Goal: Information Seeking & Learning: Learn about a topic

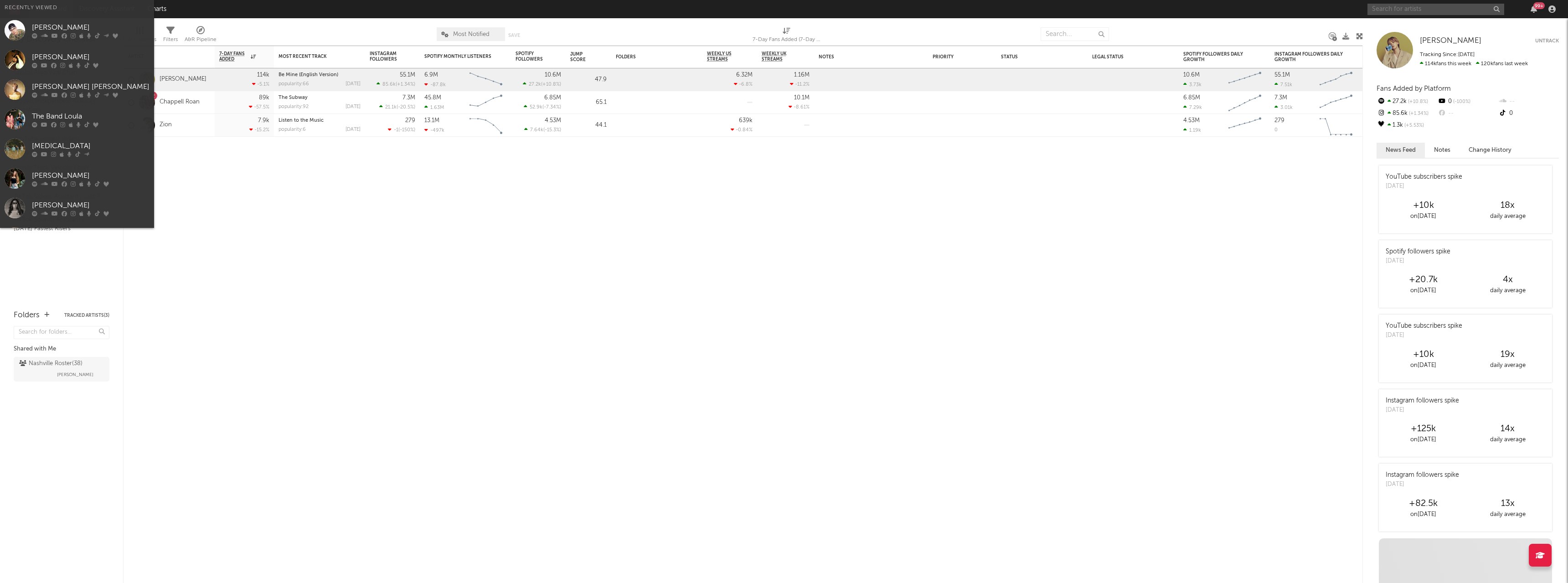
click at [1428, 10] on input "text" at bounding box center [1436, 9] width 137 height 12
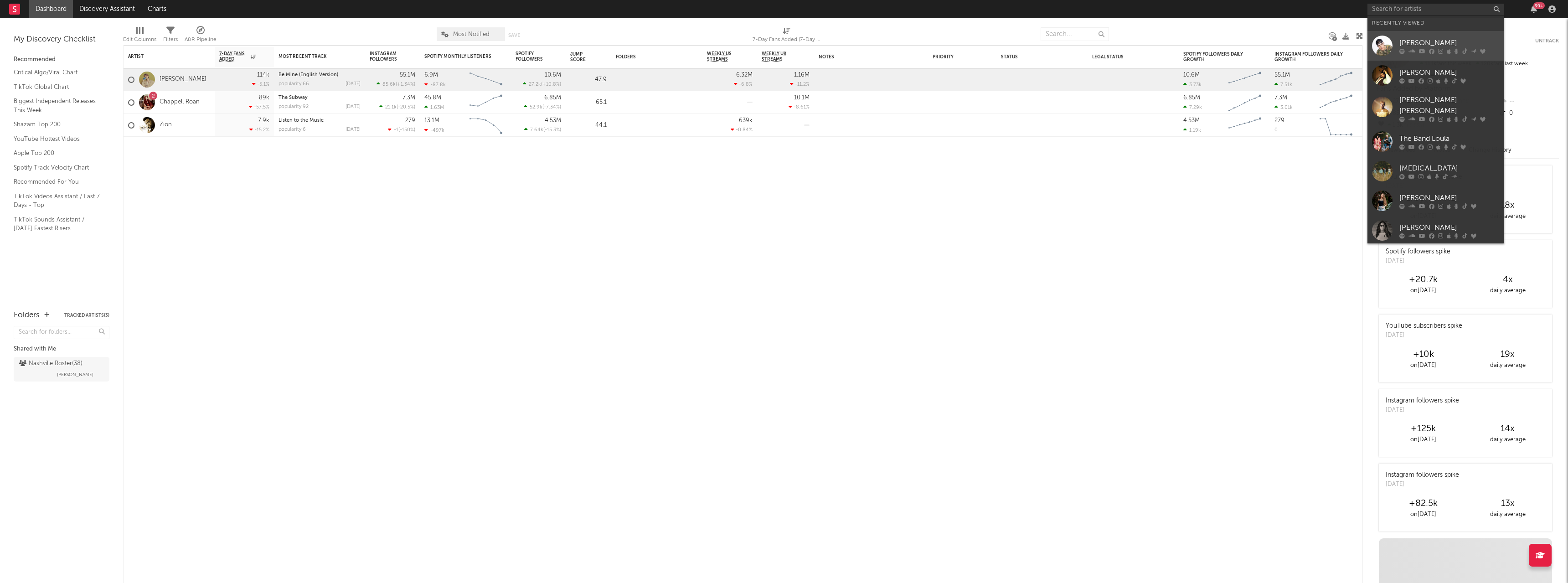
click at [1402, 38] on div "[PERSON_NAME]" at bounding box center [1449, 43] width 100 height 11
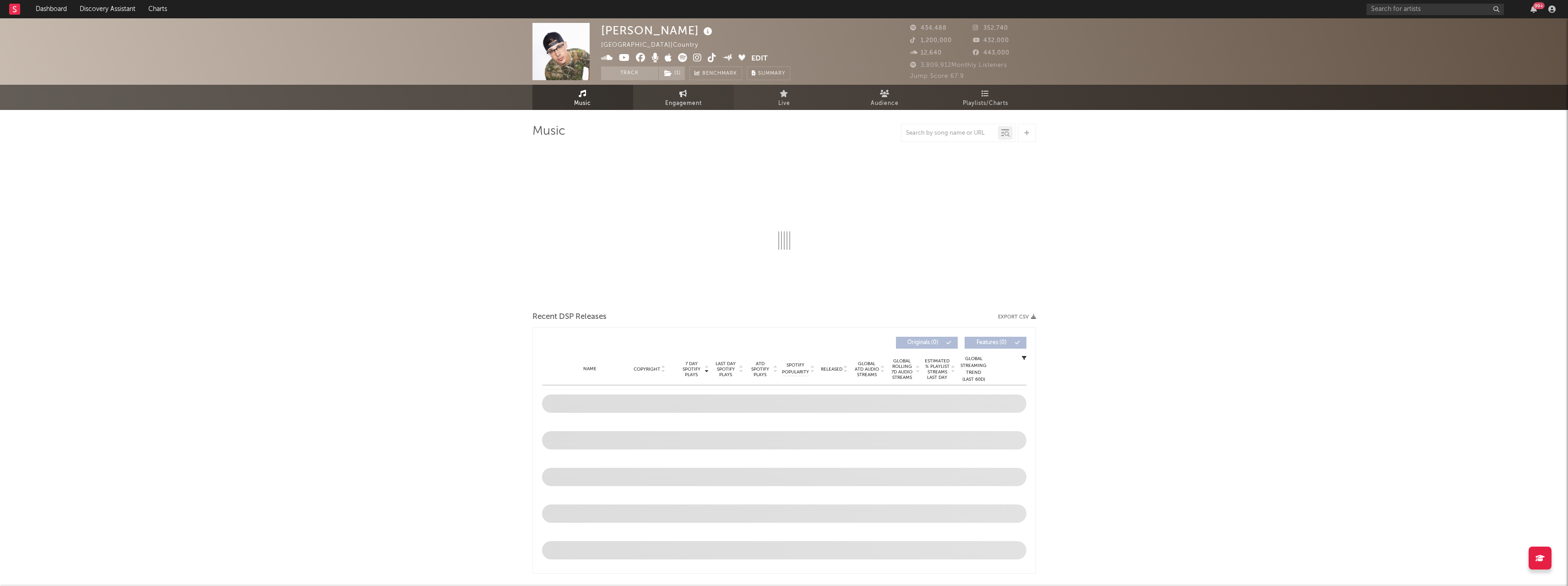
select select "6m"
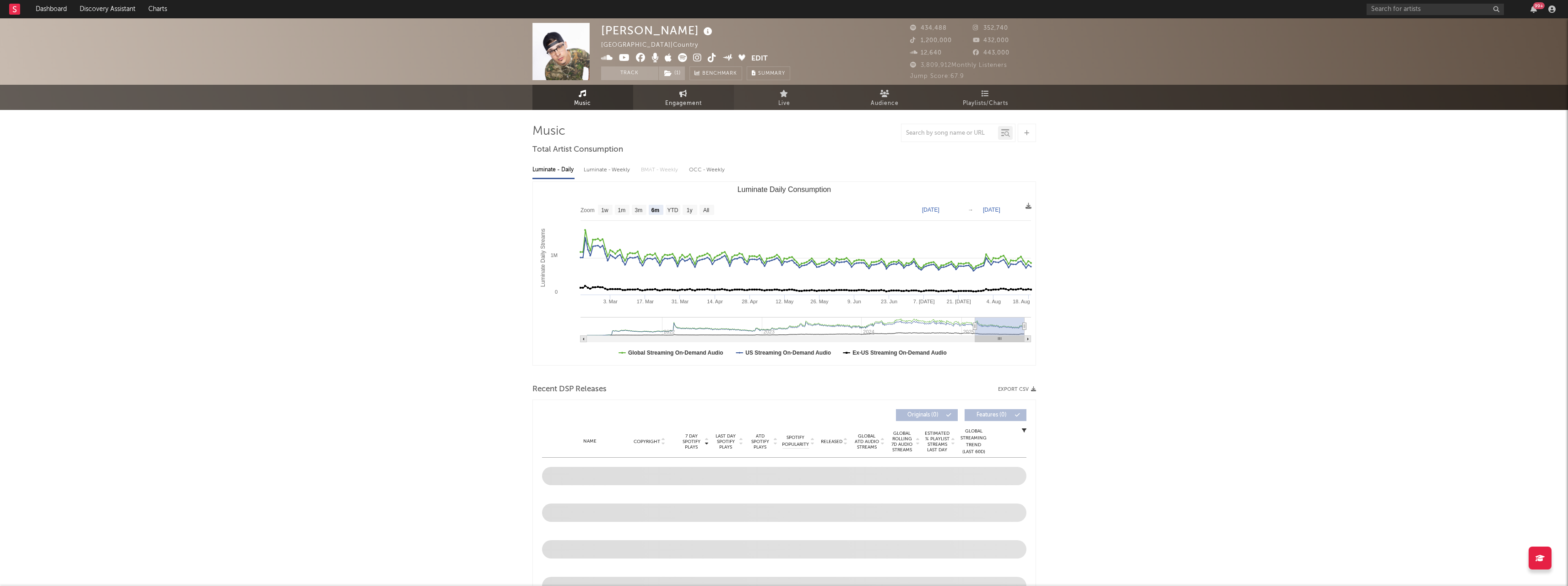
click at [677, 106] on span "Engagement" at bounding box center [683, 103] width 37 height 11
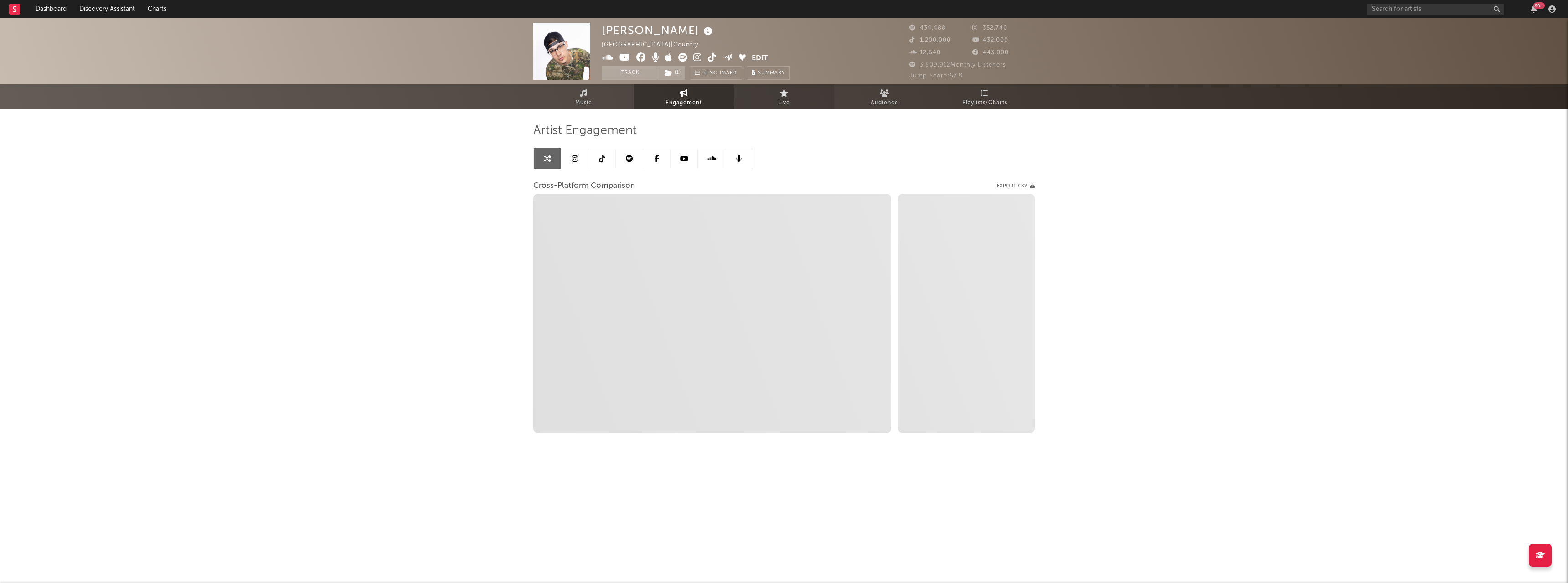
select select "1w"
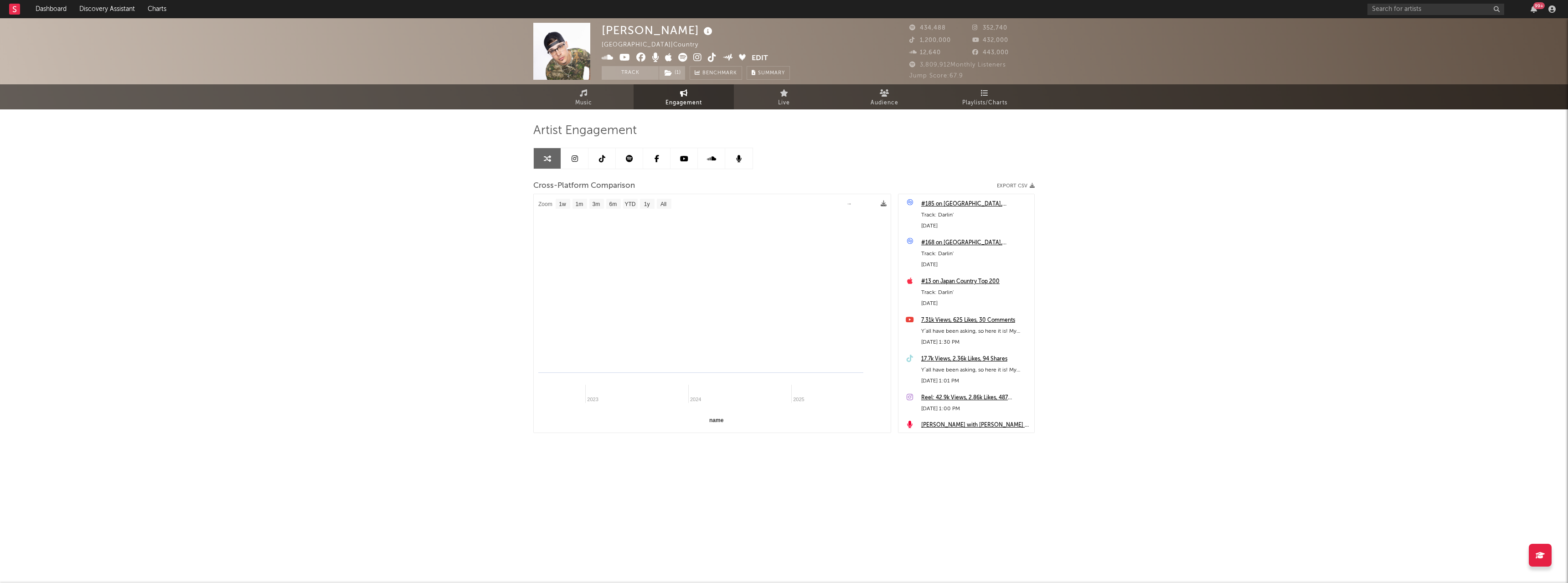
select select "1m"
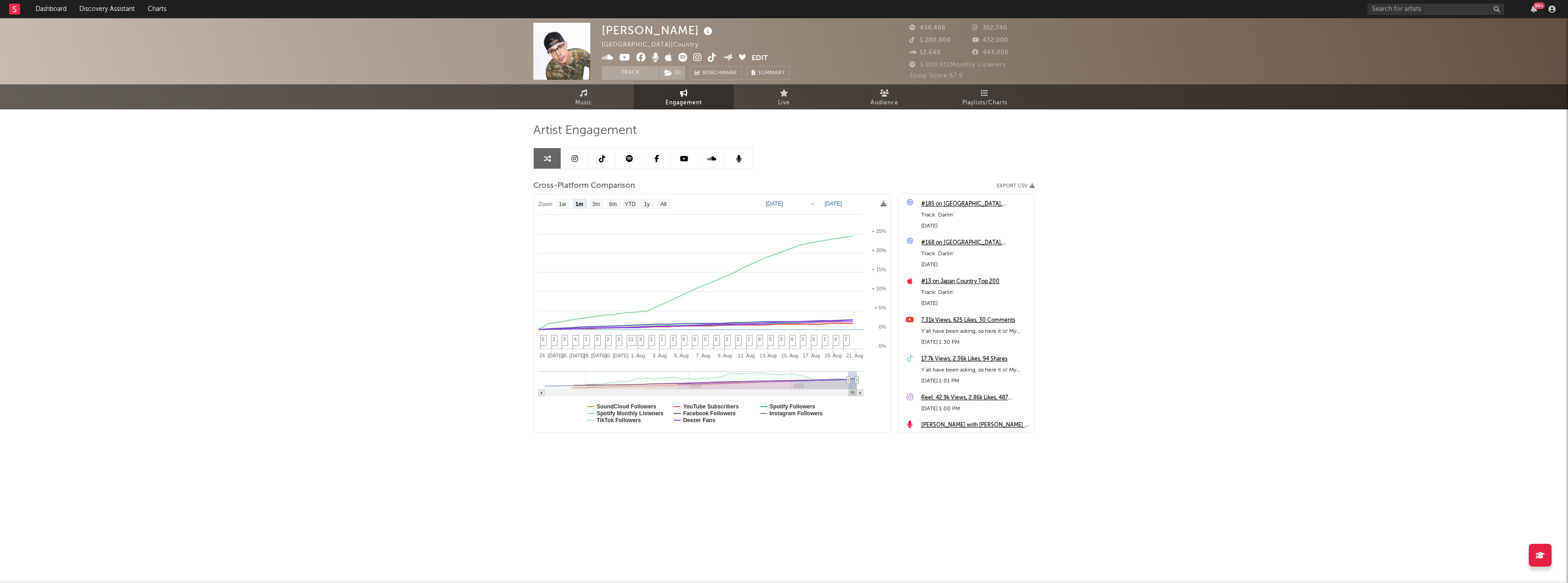
click at [576, 160] on icon at bounding box center [575, 159] width 6 height 7
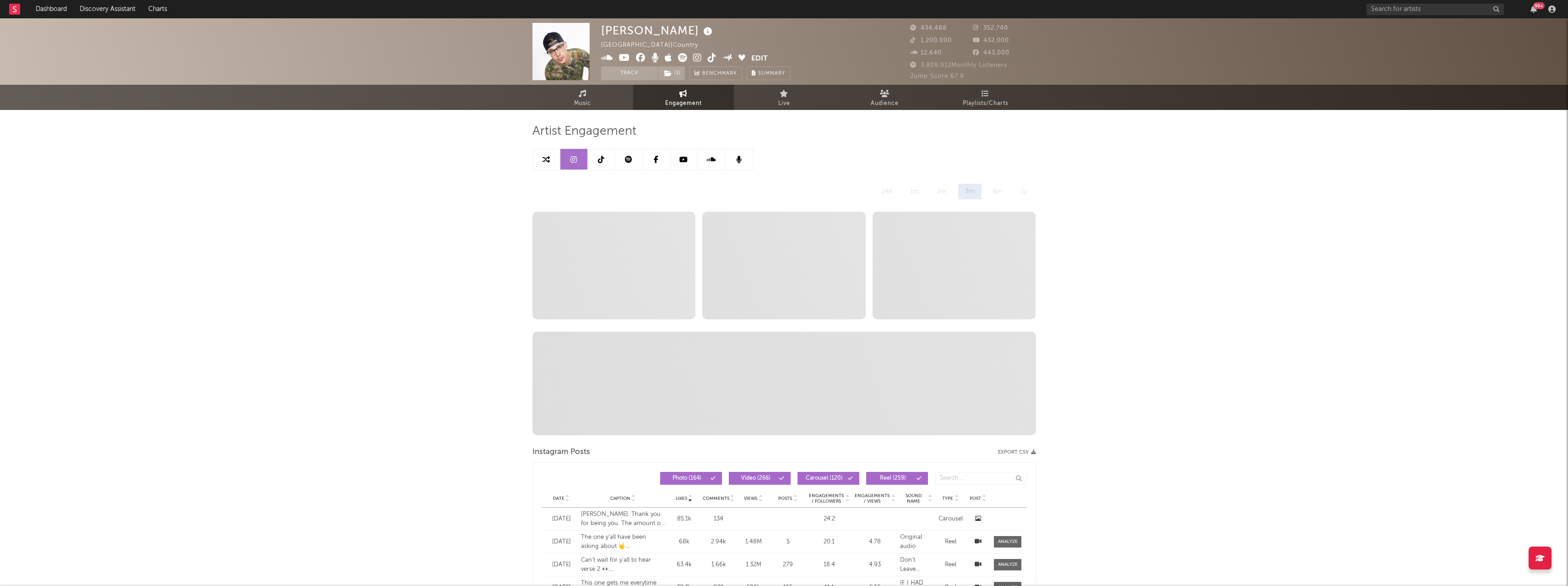
select select "6m"
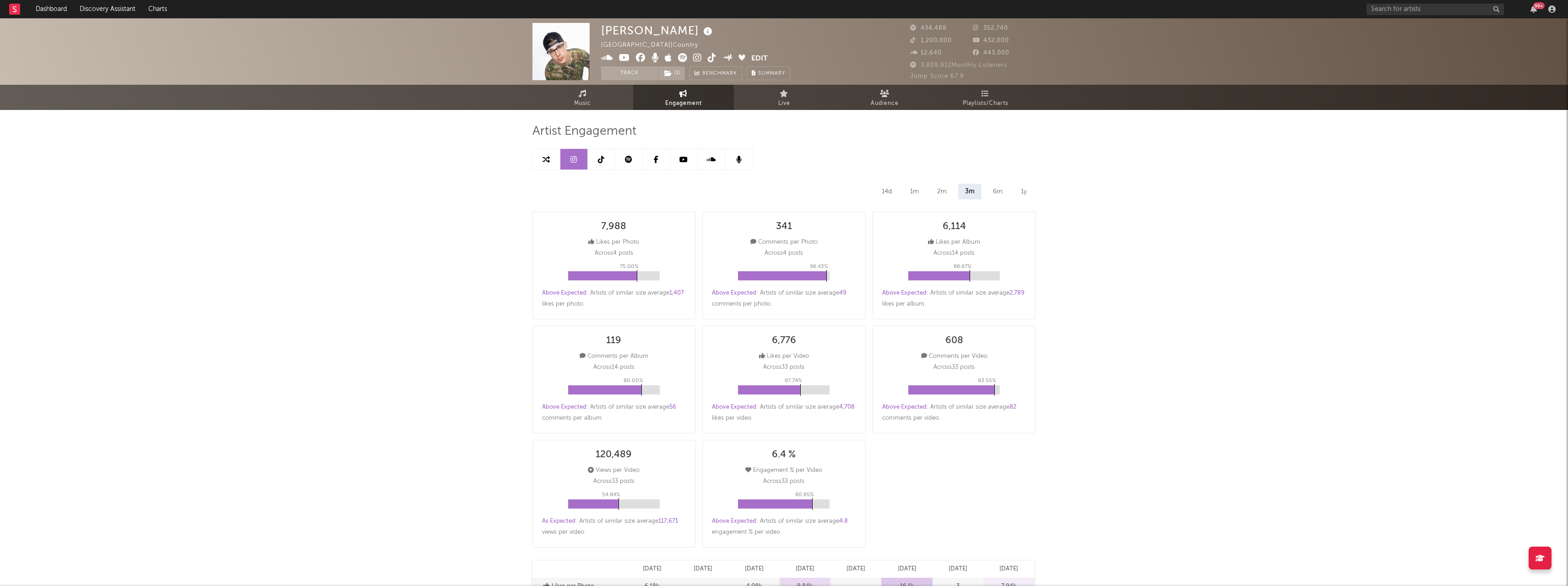
click at [602, 157] on icon at bounding box center [601, 160] width 6 height 7
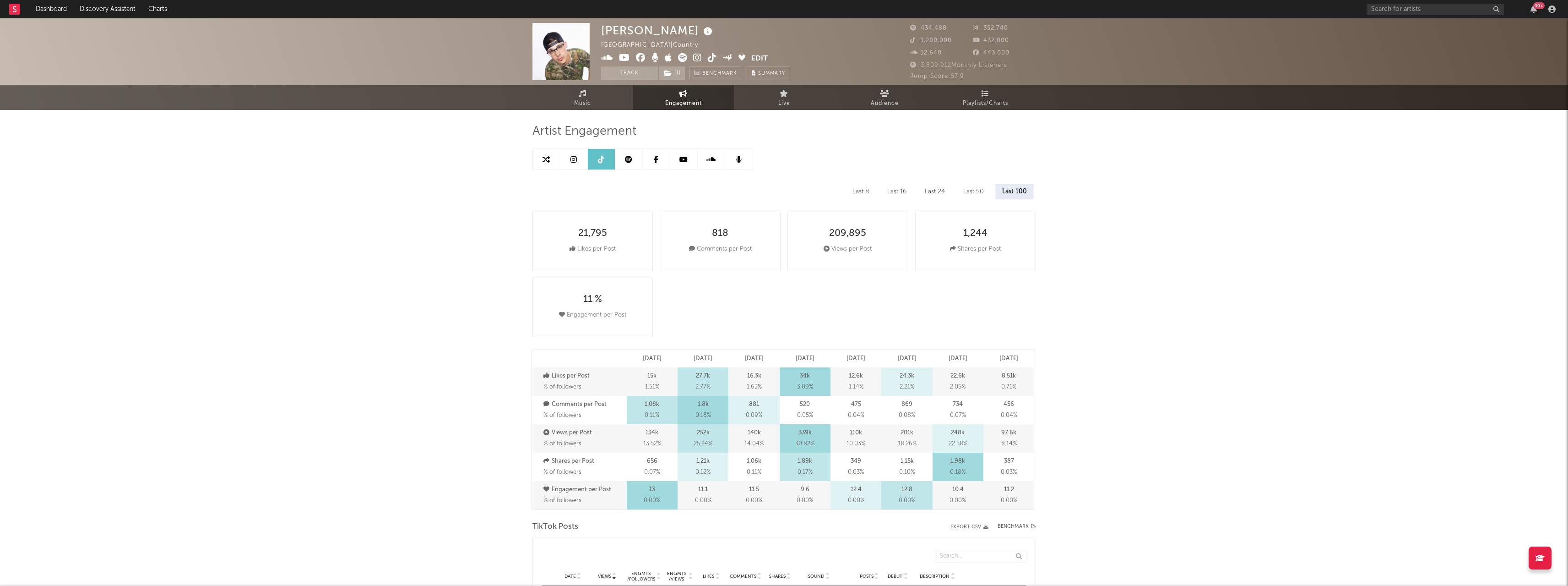
select select "6m"
click at [579, 161] on link at bounding box center [574, 159] width 28 height 21
select select "6m"
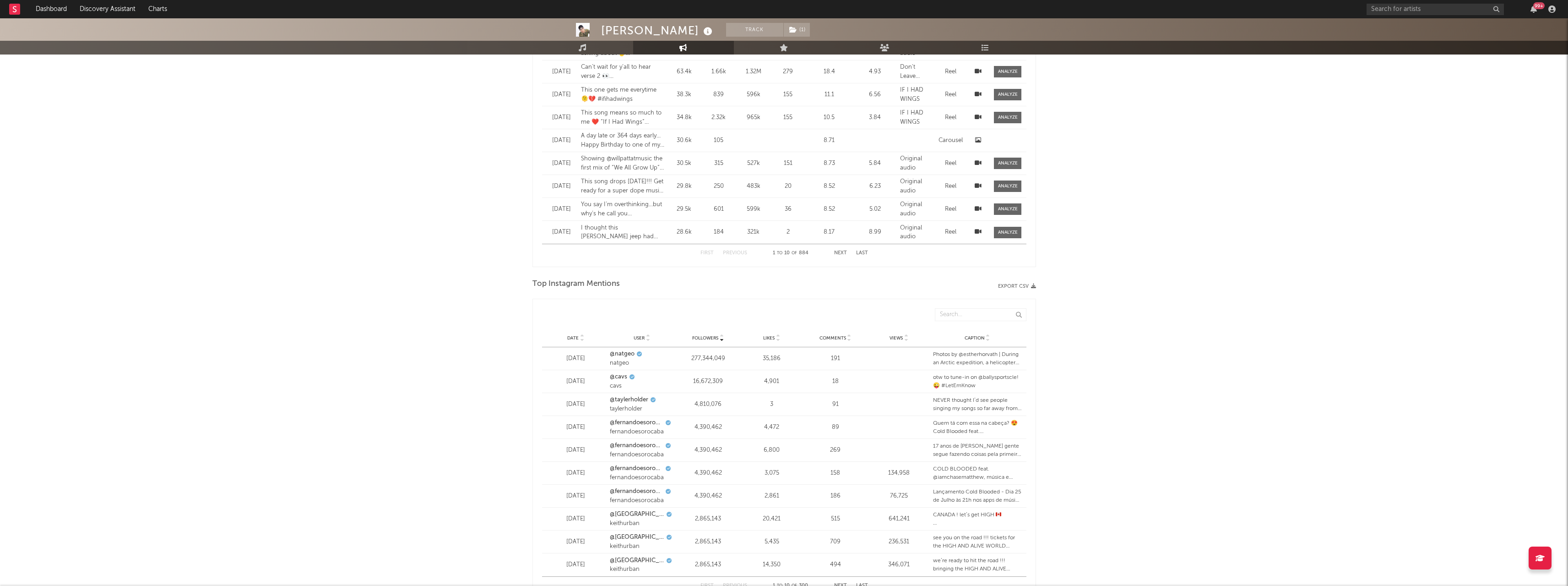
scroll to position [962, 0]
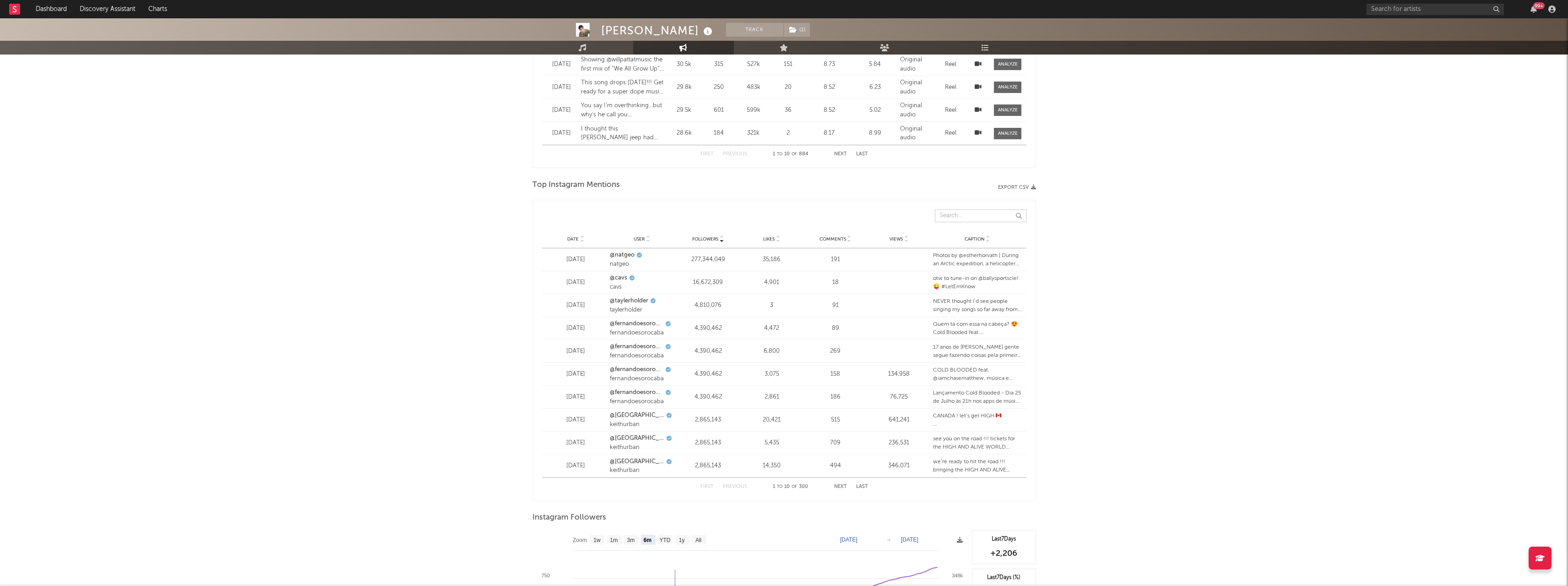
click at [967, 221] on input "text" at bounding box center [981, 215] width 92 height 13
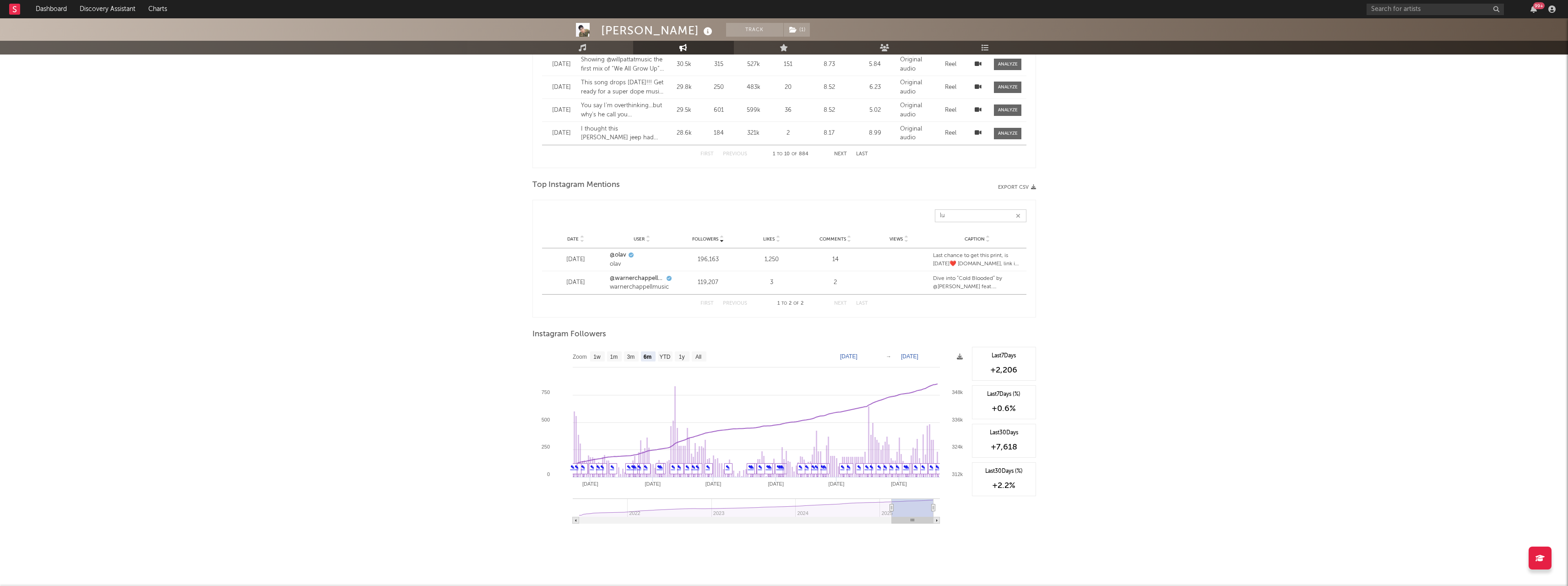
type input "l"
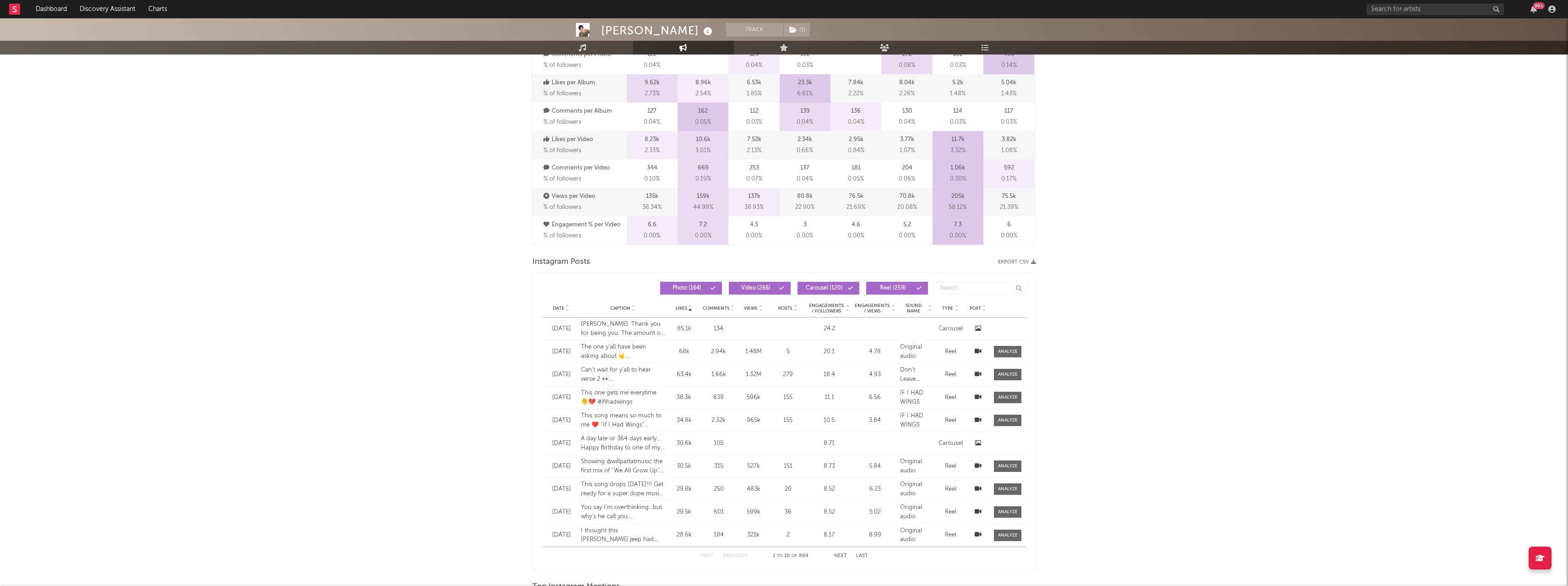
scroll to position [560, 0]
click at [966, 292] on input "text" at bounding box center [981, 288] width 92 height 13
type input "l"
click at [1064, 322] on div "[PERSON_NAME] Track ( 1 ) [GEOGRAPHIC_DATA] | Country Edit Track ( 1 ) Benchmar…" at bounding box center [784, 319] width 1568 height 1721
click at [561, 311] on div "Date" at bounding box center [561, 308] width 30 height 7
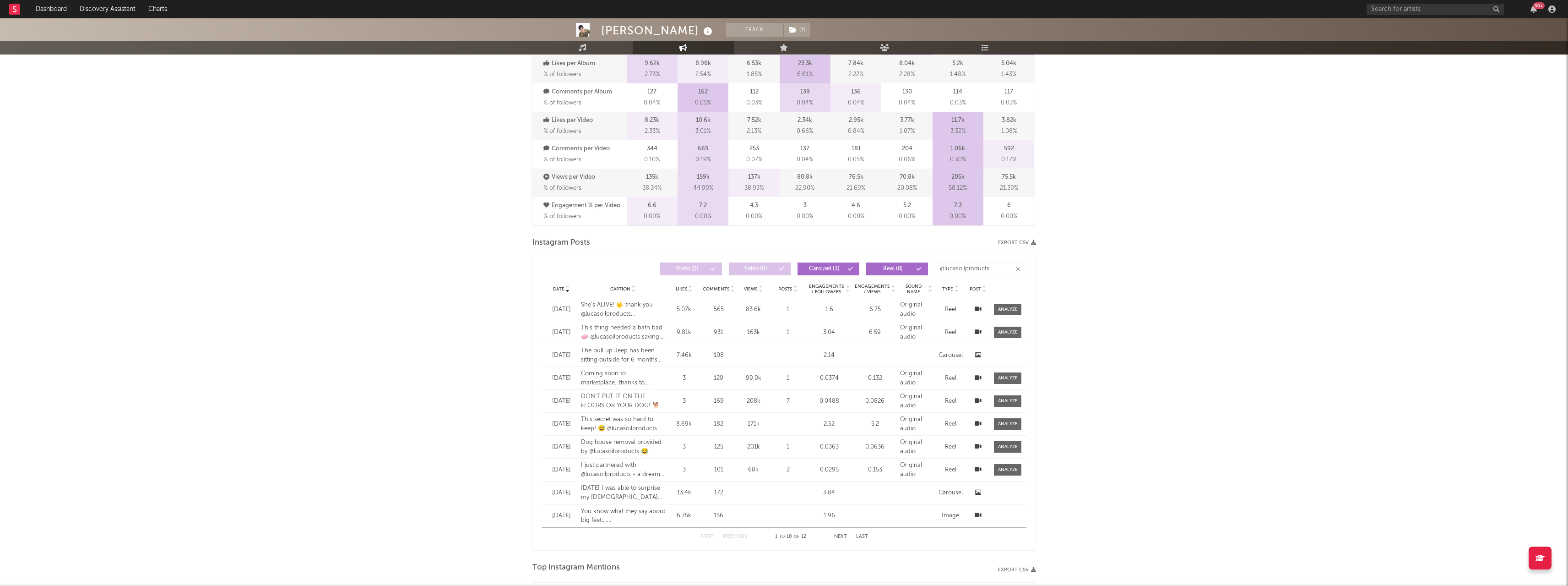
scroll to position [581, 0]
click at [559, 289] on span "Date" at bounding box center [559, 287] width 12 height 6
click at [561, 296] on div "Date [DATE] Caption Cats out of the bag 😎 Thank you @lucasoilproducts for the a…" at bounding box center [784, 307] width 484 height 23
click at [561, 293] on div "Date Caption Likes Comments Views Posts Engagements / Followers Engagements / V…" at bounding box center [784, 287] width 484 height 18
click at [564, 286] on div at bounding box center [567, 287] width 6 height 7
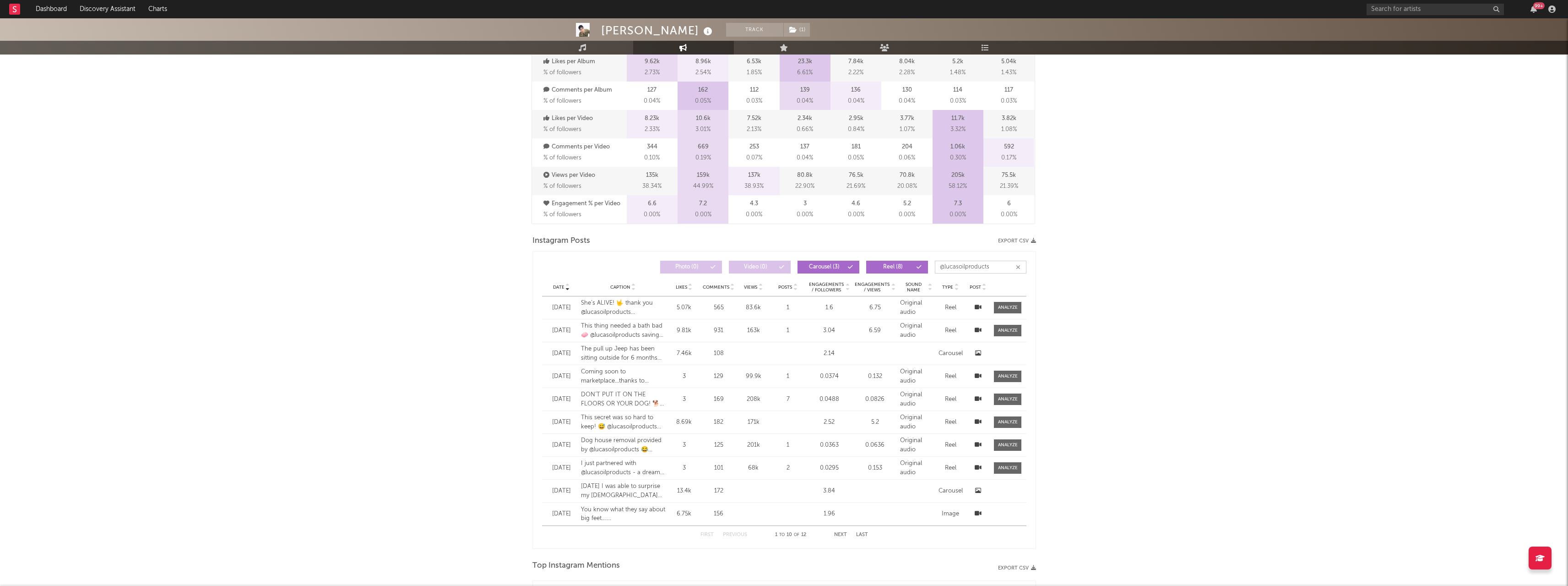
drag, startPoint x: 989, startPoint y: 272, endPoint x: 914, endPoint y: 276, distance: 75.1
click at [912, 278] on div "Date Date Caption Likes Comments Views Posts Engagements / Followers Engagement…" at bounding box center [784, 400] width 484 height 287
click at [565, 289] on icon at bounding box center [567, 289] width 4 height 4
click at [974, 269] on input "lucasoil" at bounding box center [981, 267] width 92 height 13
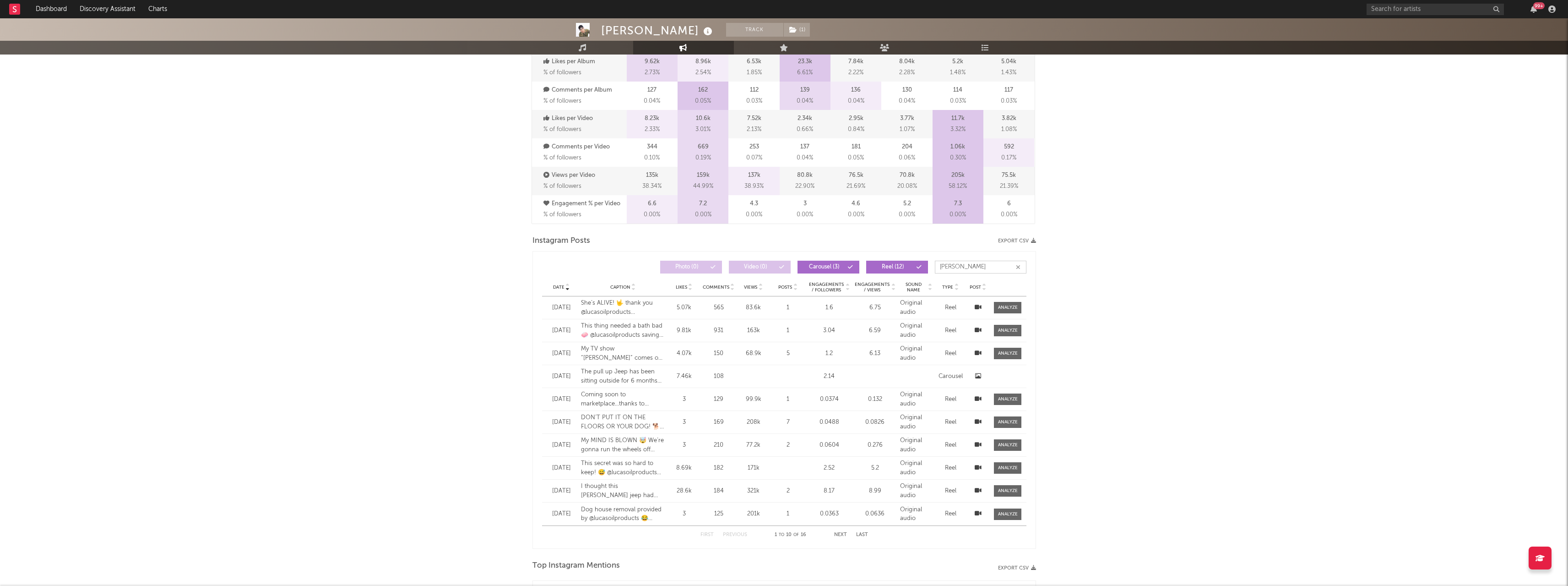
type input "[PERSON_NAME]"
drag, startPoint x: 974, startPoint y: 269, endPoint x: 1116, endPoint y: 254, distance: 142.8
click at [1116, 254] on div "[PERSON_NAME] Track ( 1 ) [GEOGRAPHIC_DATA] | Country Edit Track ( 1 ) Benchmar…" at bounding box center [784, 297] width 1568 height 1721
click at [954, 267] on input "[PERSON_NAME]" at bounding box center [981, 267] width 92 height 13
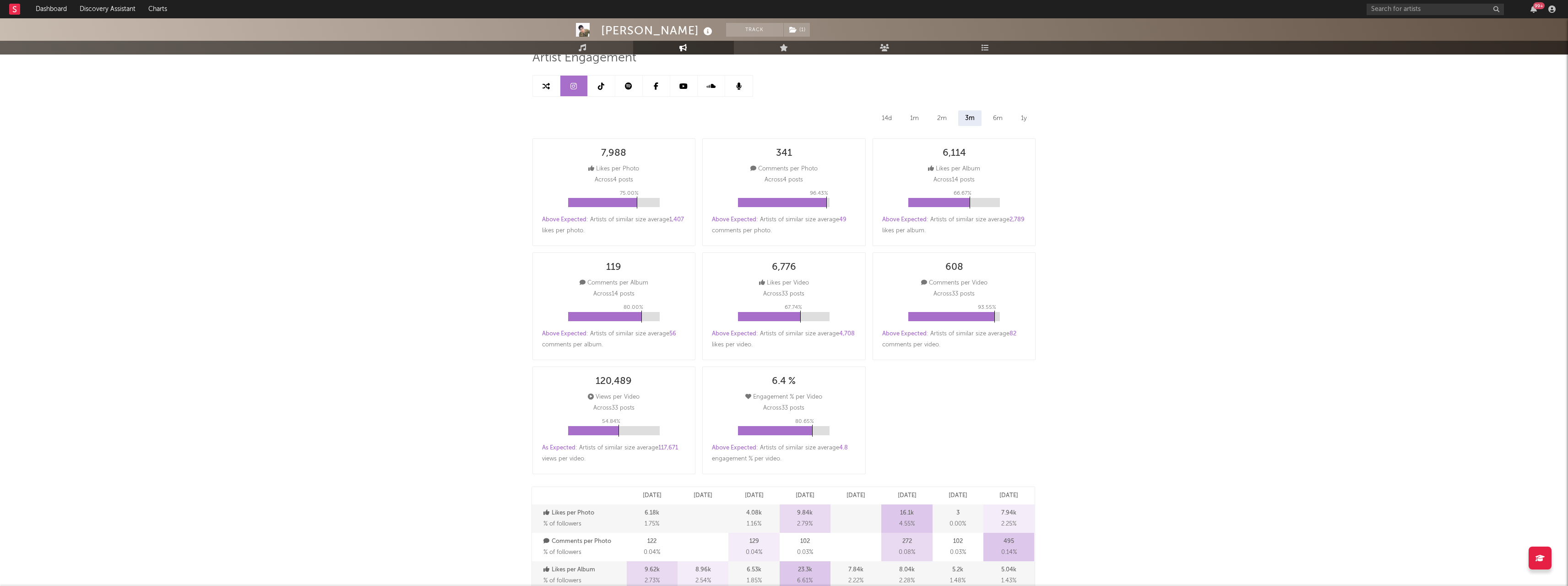
scroll to position [0, 0]
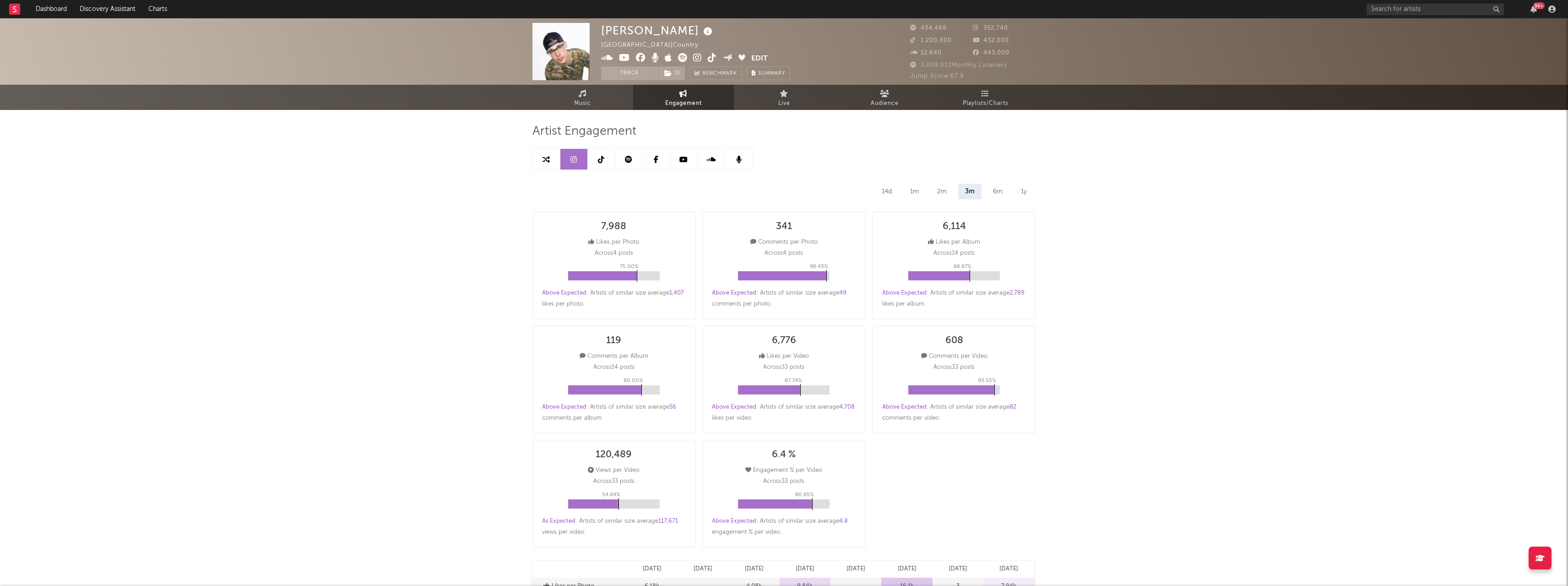
click at [602, 160] on icon at bounding box center [601, 160] width 6 height 7
select select "6m"
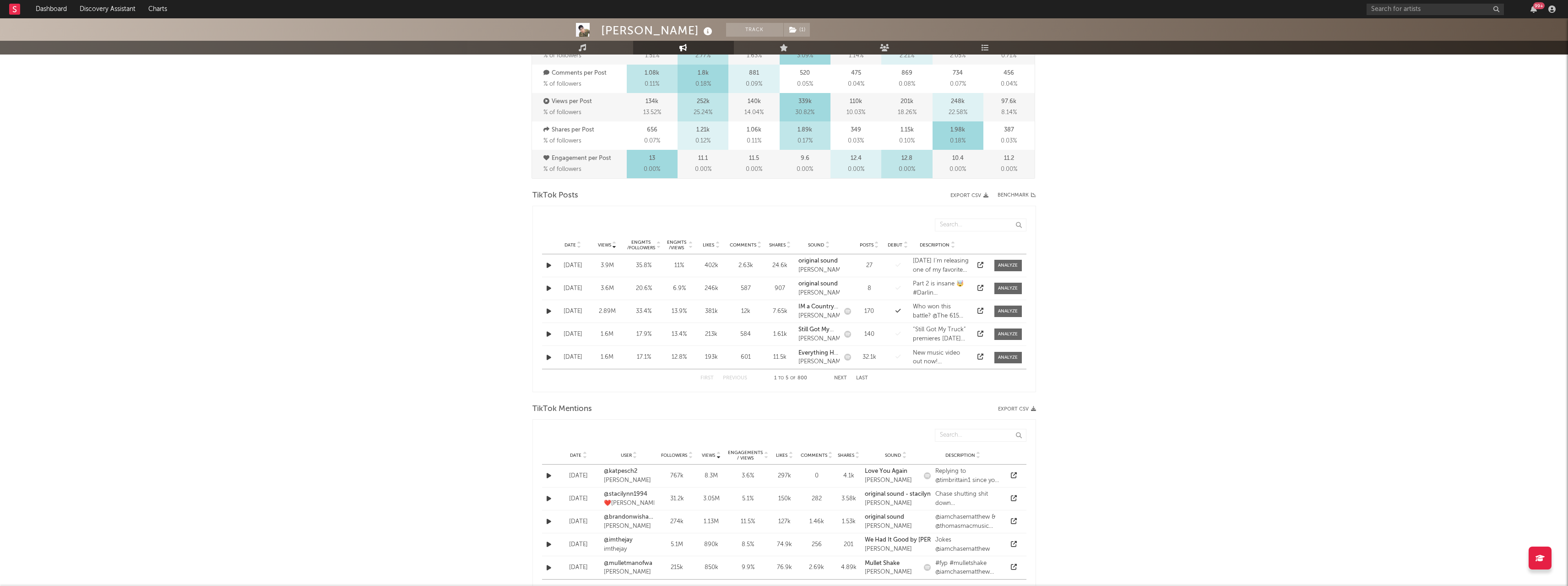
scroll to position [375, 0]
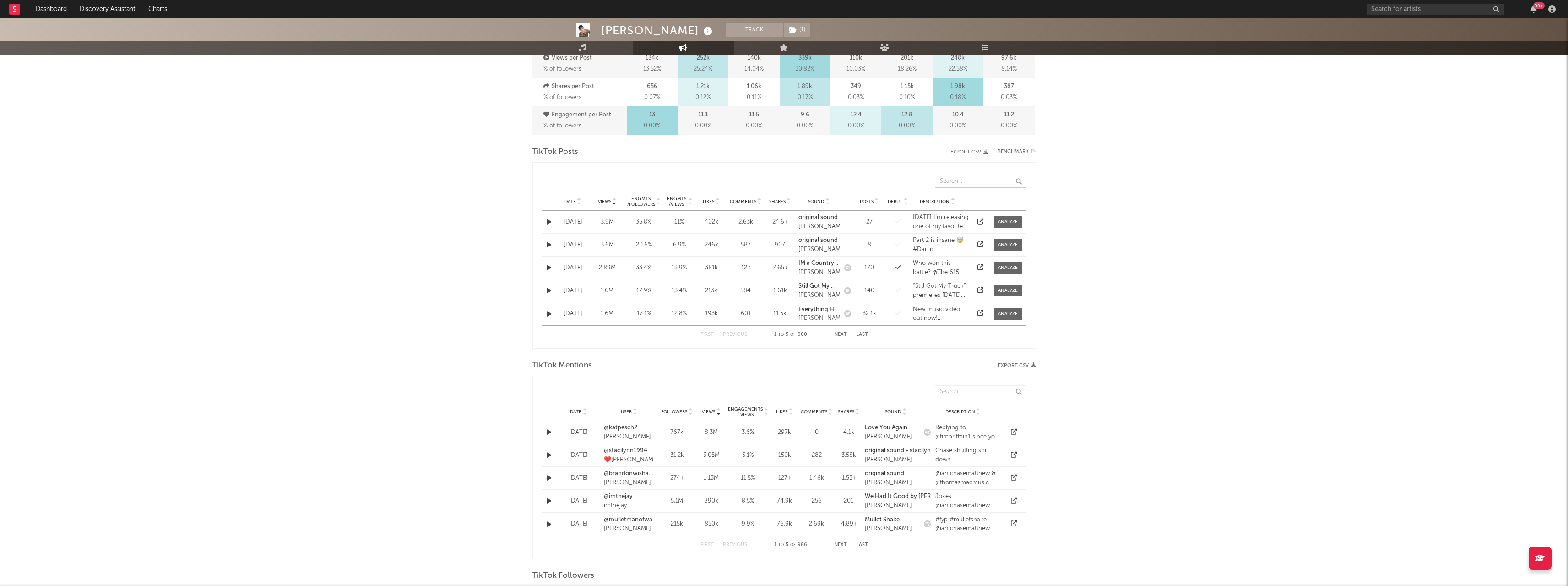
click at [974, 187] on input "text" at bounding box center [981, 181] width 92 height 13
click at [574, 196] on div "Date Views Engmts / Followers Engmts / Views Likes Comments Shares Sound Posts …" at bounding box center [784, 202] width 484 height 18
click at [574, 199] on span "Date" at bounding box center [570, 201] width 12 height 6
click at [578, 204] on icon at bounding box center [579, 203] width 4 height 4
click at [578, 203] on icon at bounding box center [579, 203] width 4 height 4
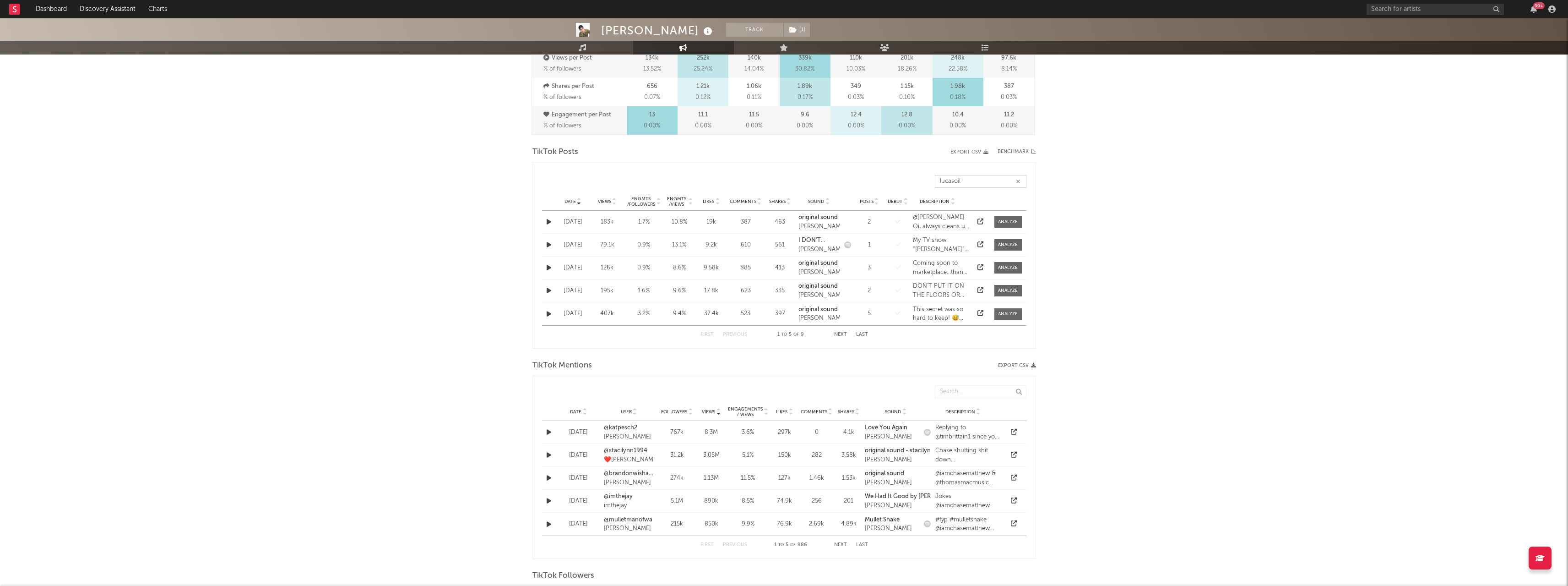
click at [982, 182] on input "lucasoil" at bounding box center [981, 181] width 92 height 13
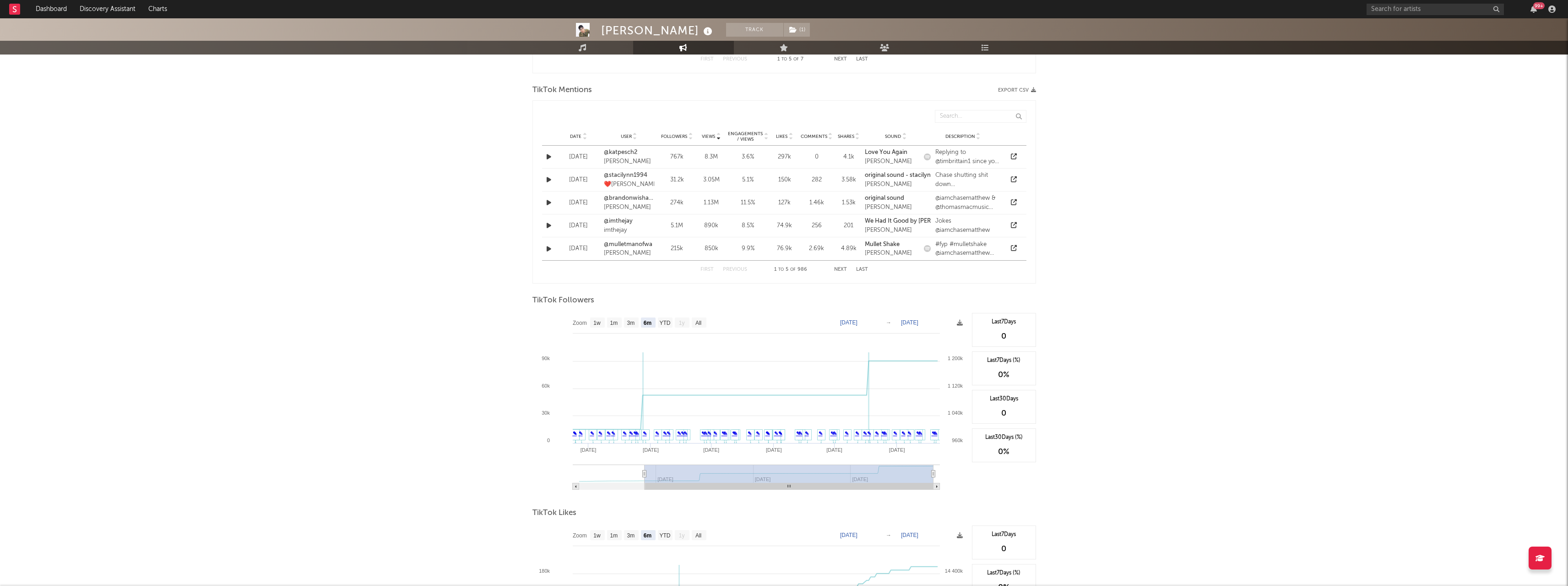
scroll to position [651, 0]
type input "[PERSON_NAME] oil"
click at [964, 116] on input "text" at bounding box center [981, 114] width 92 height 13
type input "l"
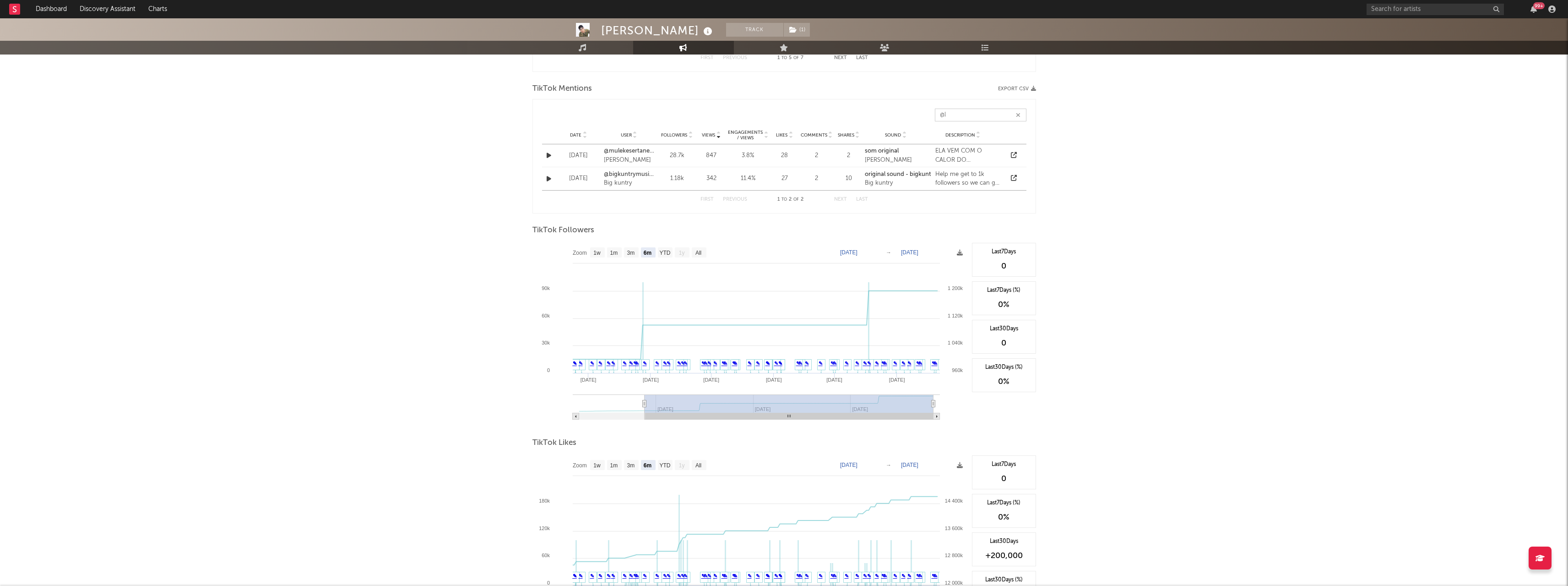
type input "@"
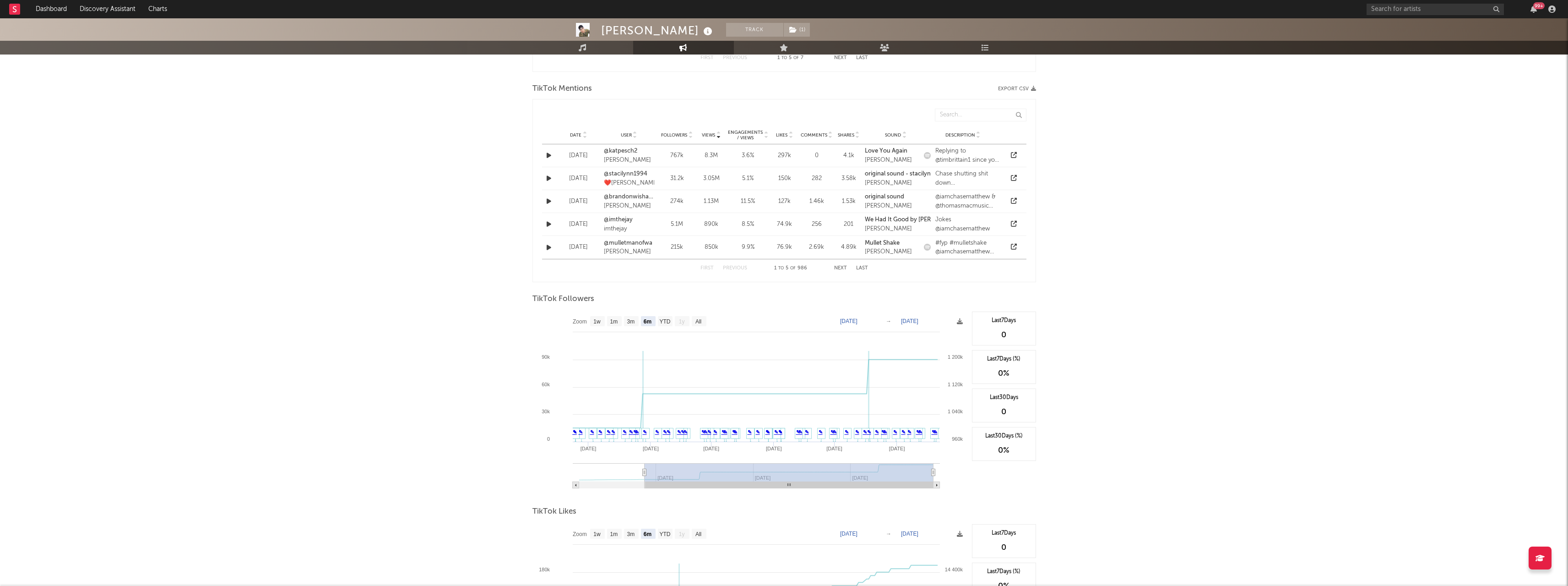
click at [1132, 174] on div "[PERSON_NAME] Track ( 1 ) [GEOGRAPHIC_DATA] | Country Edit Track ( 1 ) Benchmar…" at bounding box center [784, 69] width 1568 height 1404
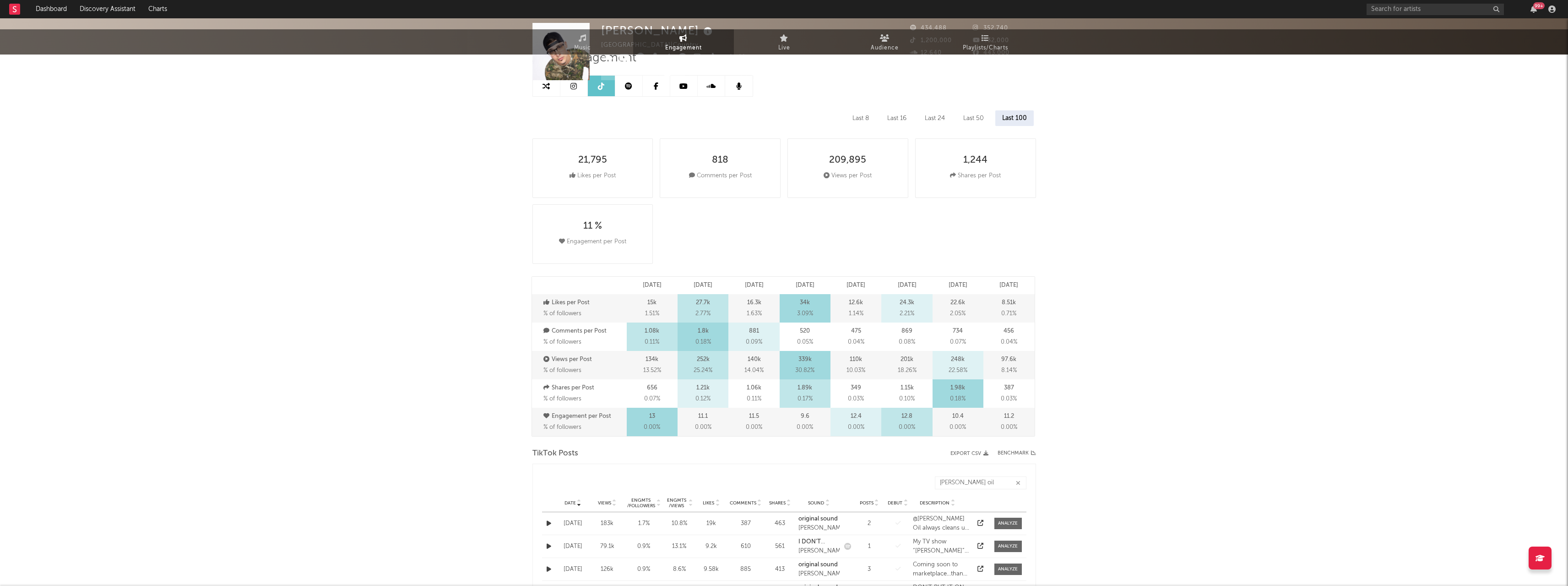
scroll to position [0, 0]
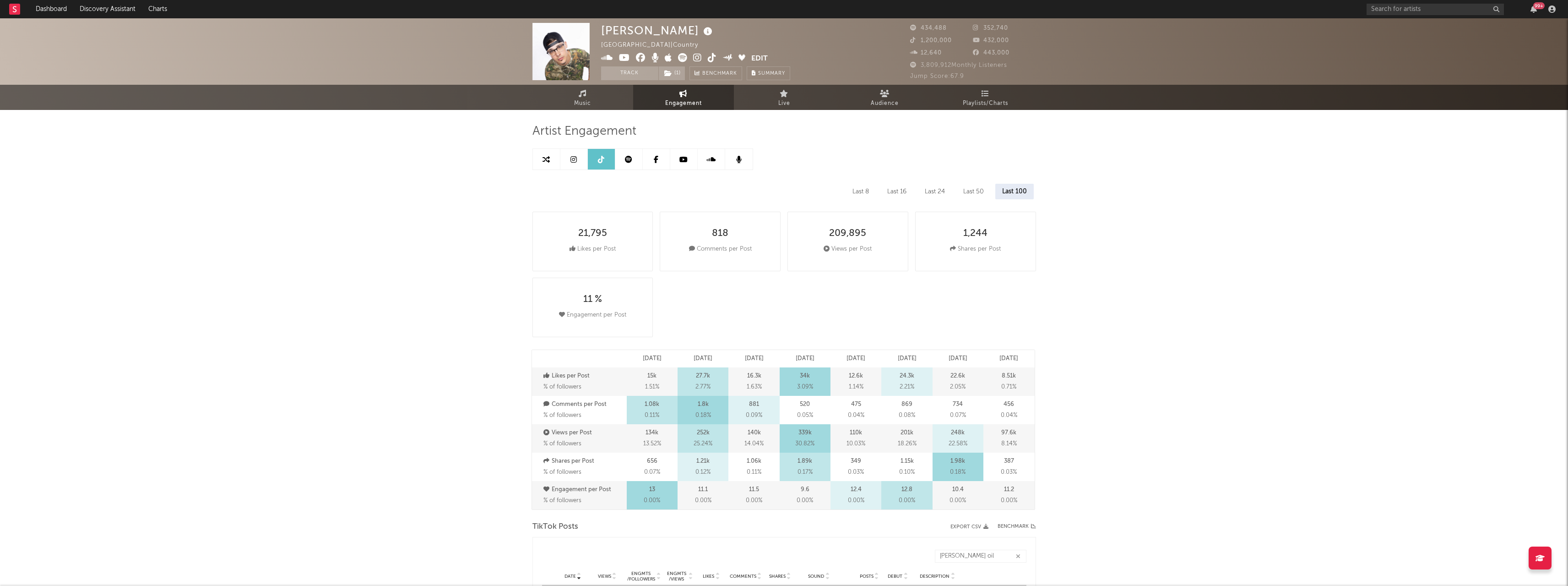
click at [581, 160] on link at bounding box center [574, 159] width 28 height 21
select select "6m"
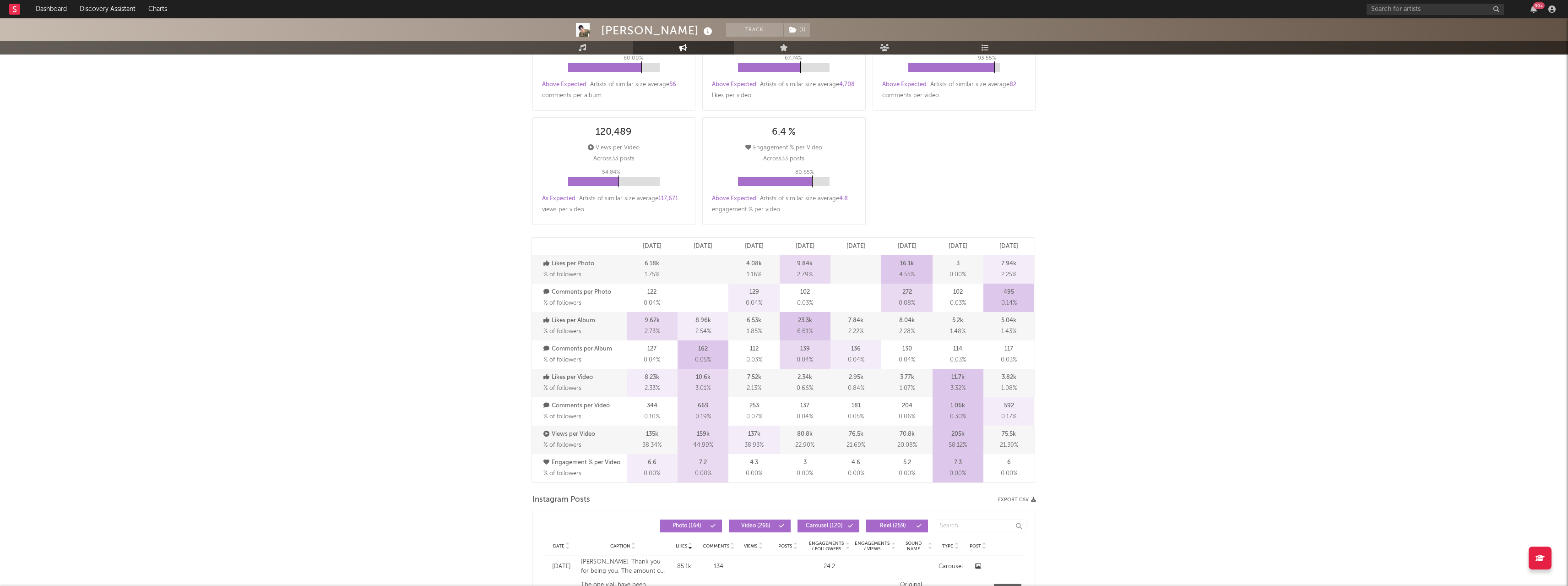
scroll to position [458, 0]
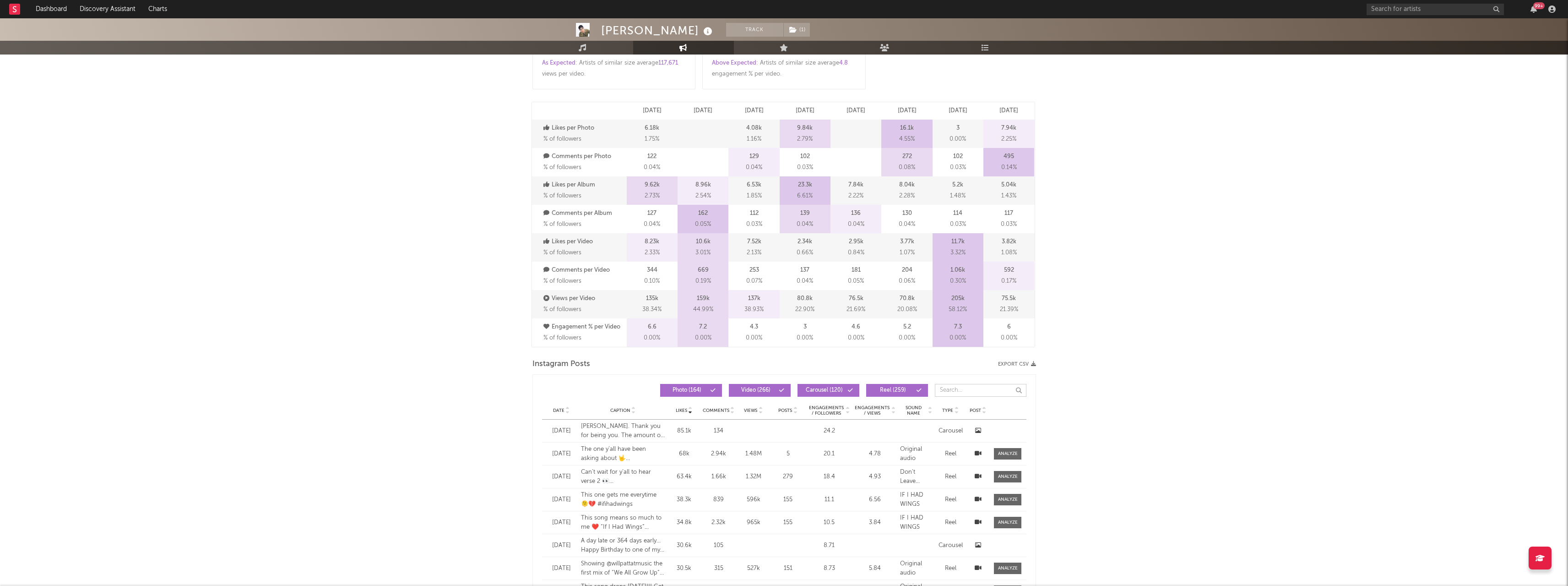
click at [965, 394] on input "text" at bounding box center [981, 390] width 92 height 13
type input "[PERSON_NAME]"
click at [568, 413] on icon at bounding box center [567, 412] width 4 height 4
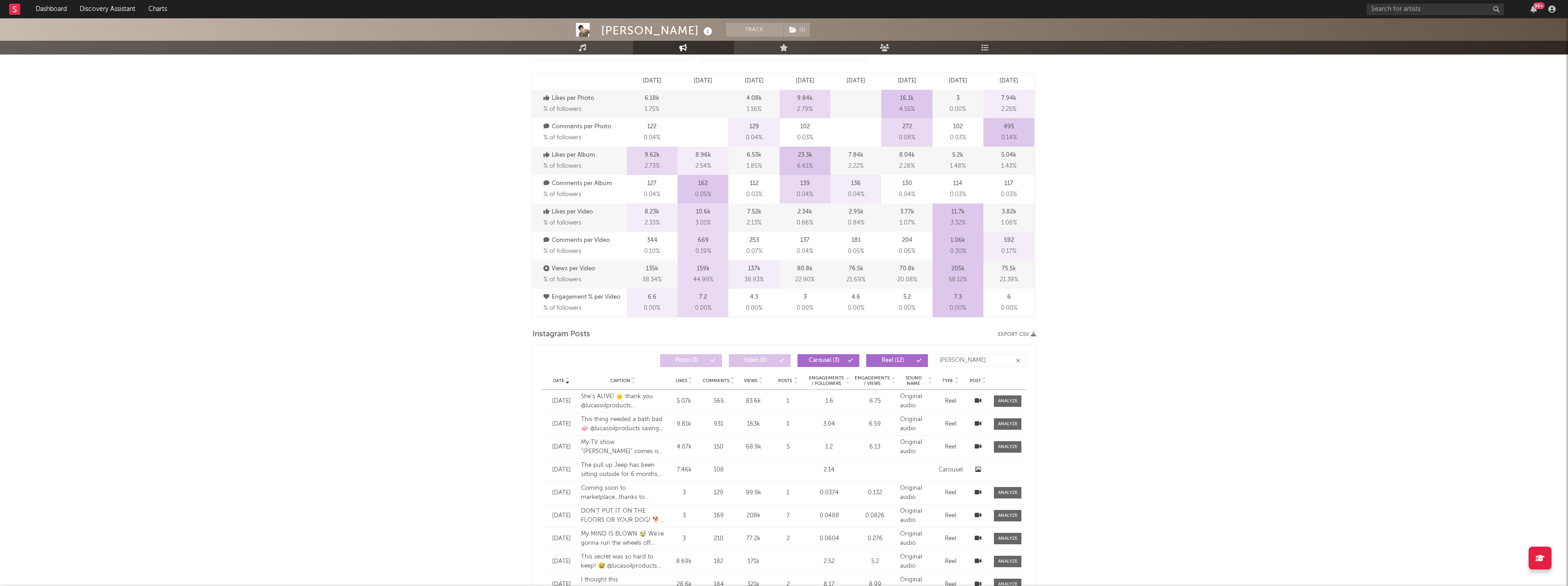
scroll to position [504, 0]
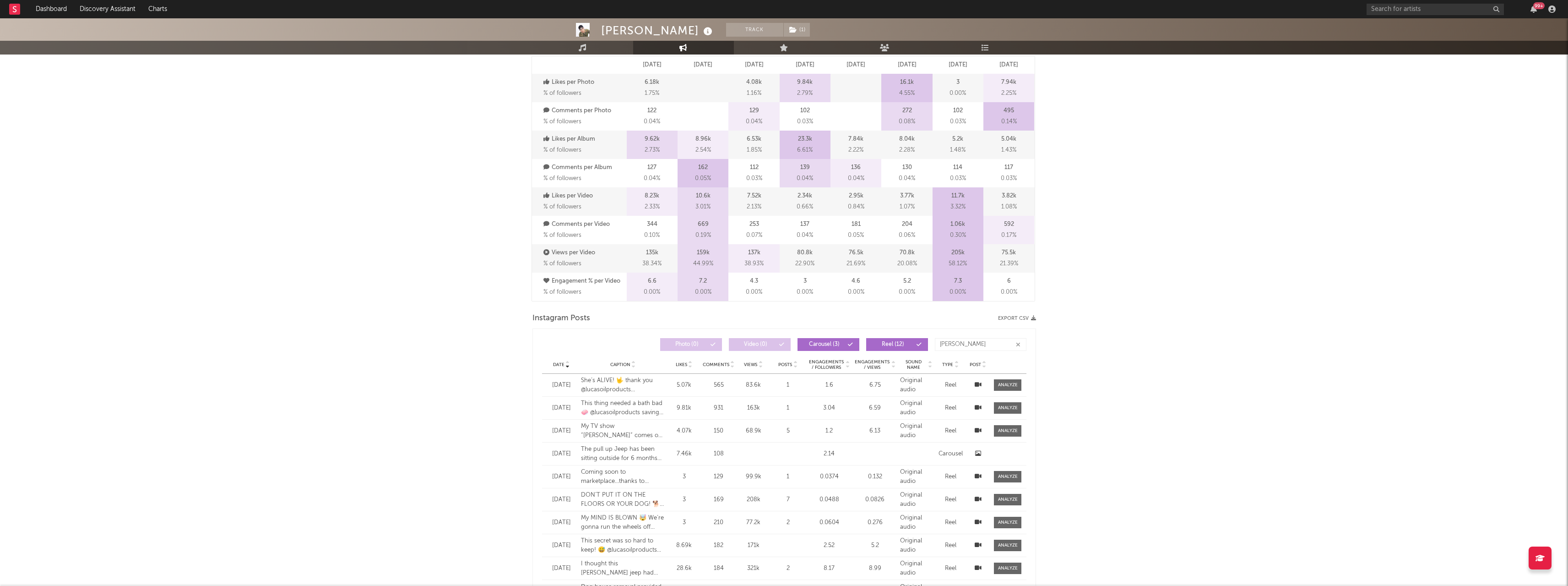
click at [560, 434] on div "[DATE]" at bounding box center [561, 431] width 30 height 9
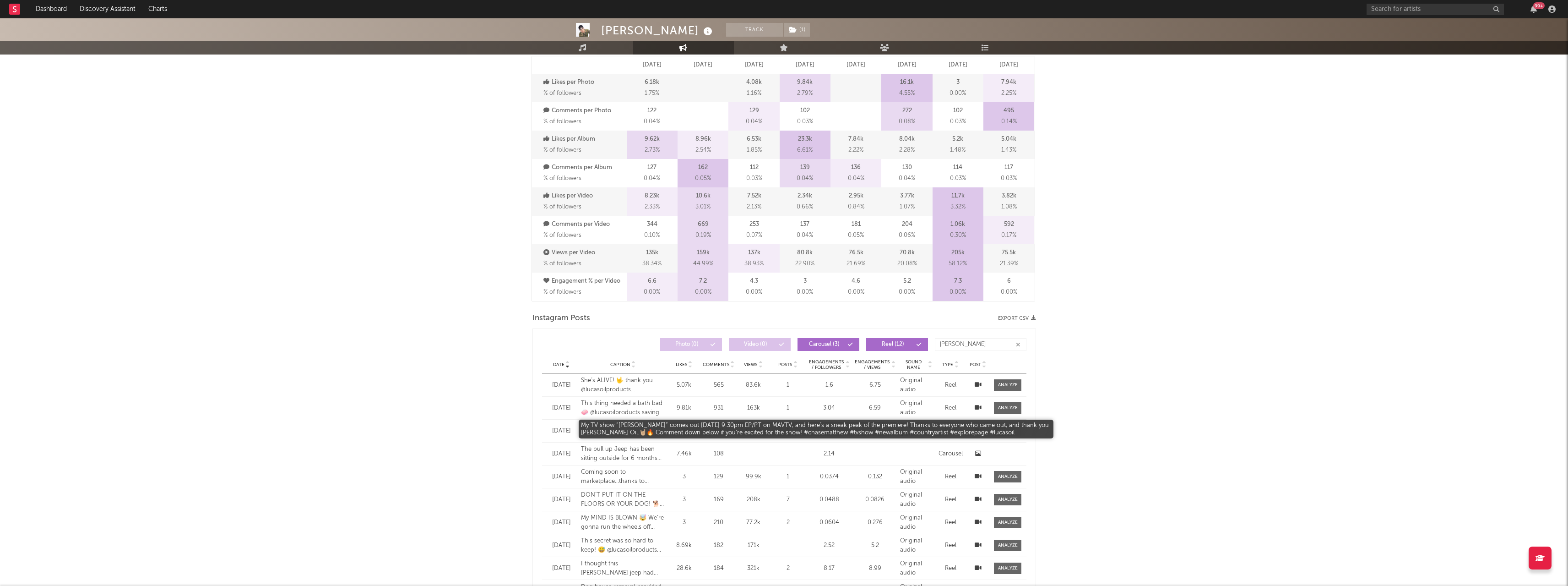
click at [619, 432] on div "My TV show “[PERSON_NAME]” comes out [DATE] 9:30pm EP/PT on MAVTV, and here’s a…" at bounding box center [623, 431] width 85 height 18
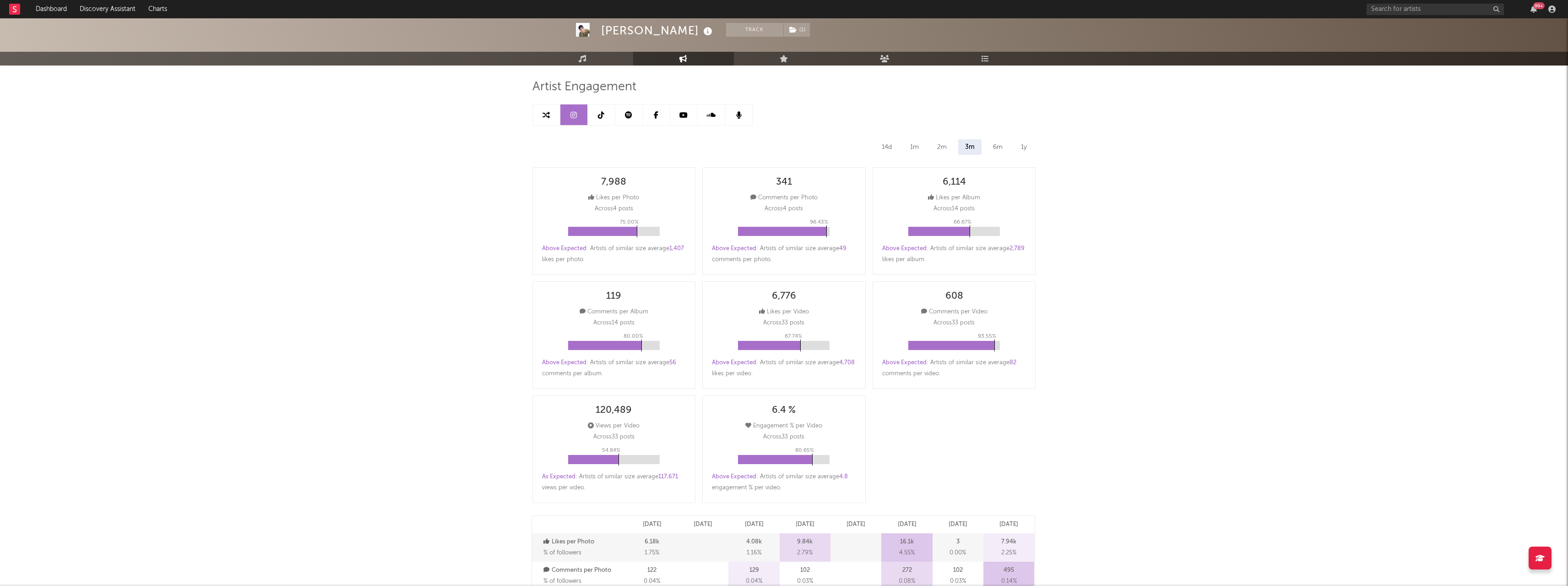
scroll to position [0, 0]
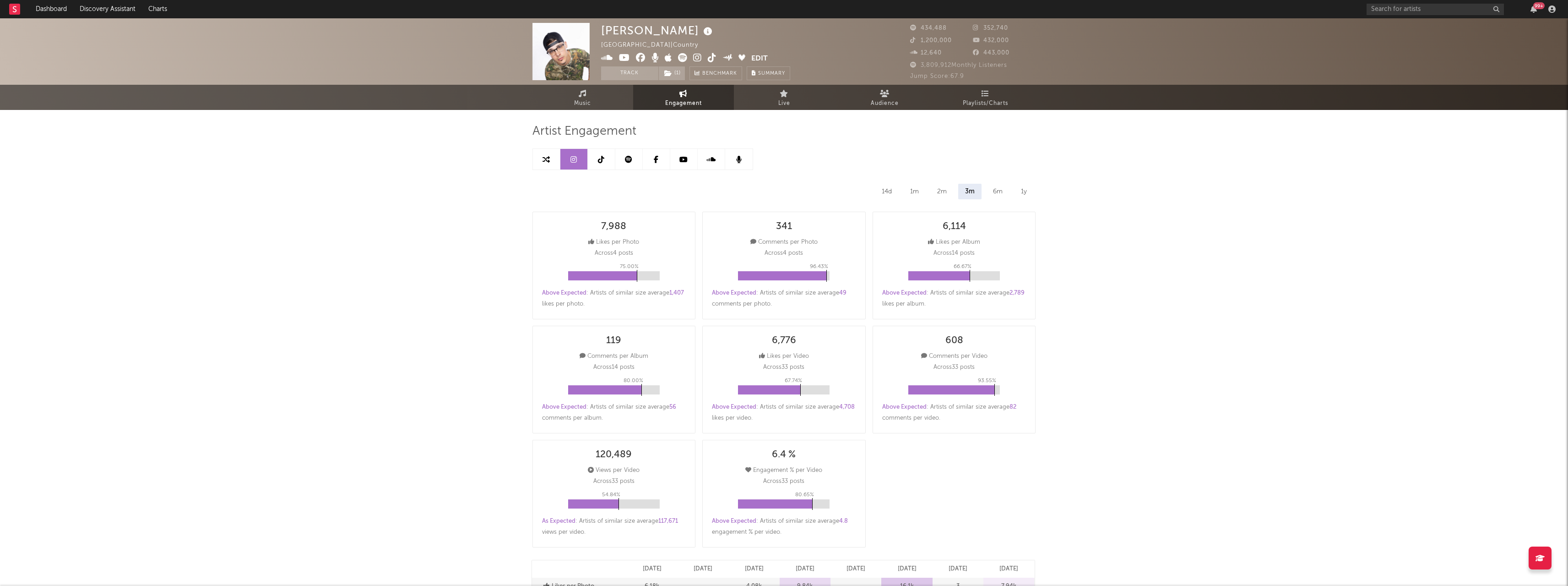
click at [608, 159] on link at bounding box center [602, 159] width 28 height 21
select select "6m"
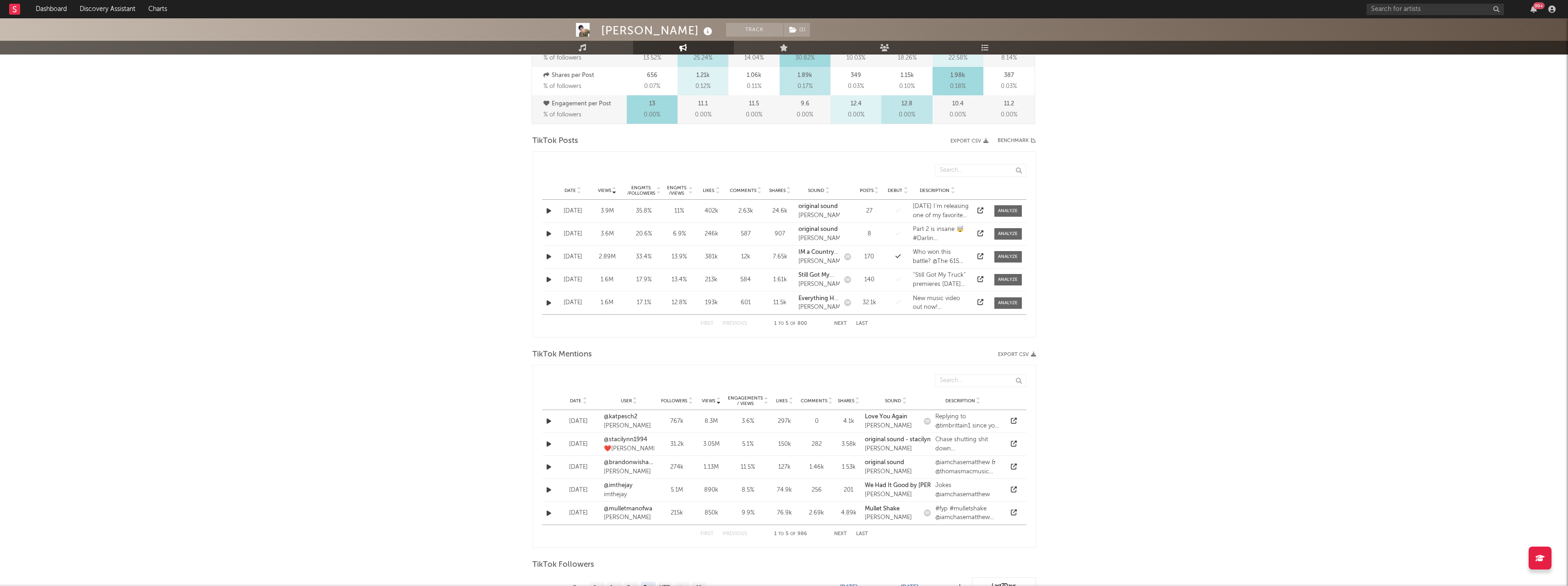
scroll to position [321, 0]
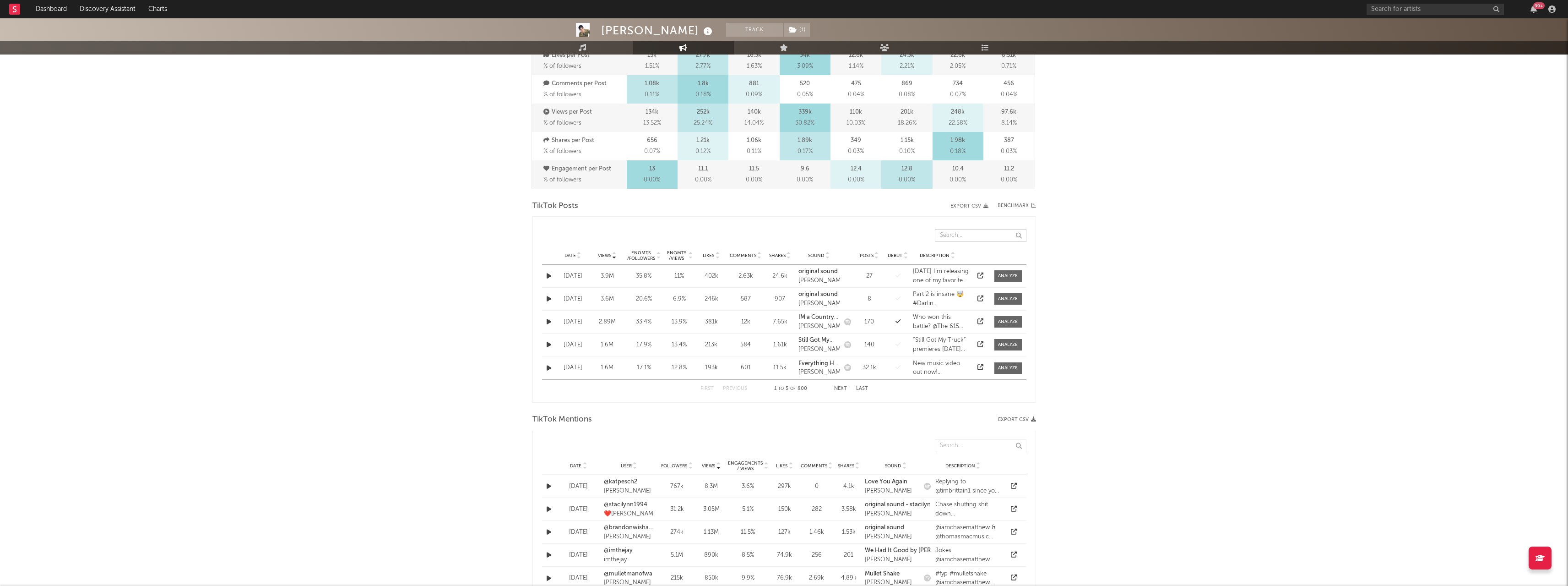
drag, startPoint x: 969, startPoint y: 231, endPoint x: 972, endPoint y: 243, distance: 12.4
click at [972, 243] on div "Views Date Views Likes Comments Shares Sound Posts Debut Description" at bounding box center [784, 234] width 484 height 25
type input "[PERSON_NAME]"
click at [581, 259] on div "Date Views Engmts / Followers Engmts / Views Likes Comments Shares Sound Posts …" at bounding box center [784, 256] width 484 height 18
click at [579, 256] on icon at bounding box center [579, 258] width 4 height 4
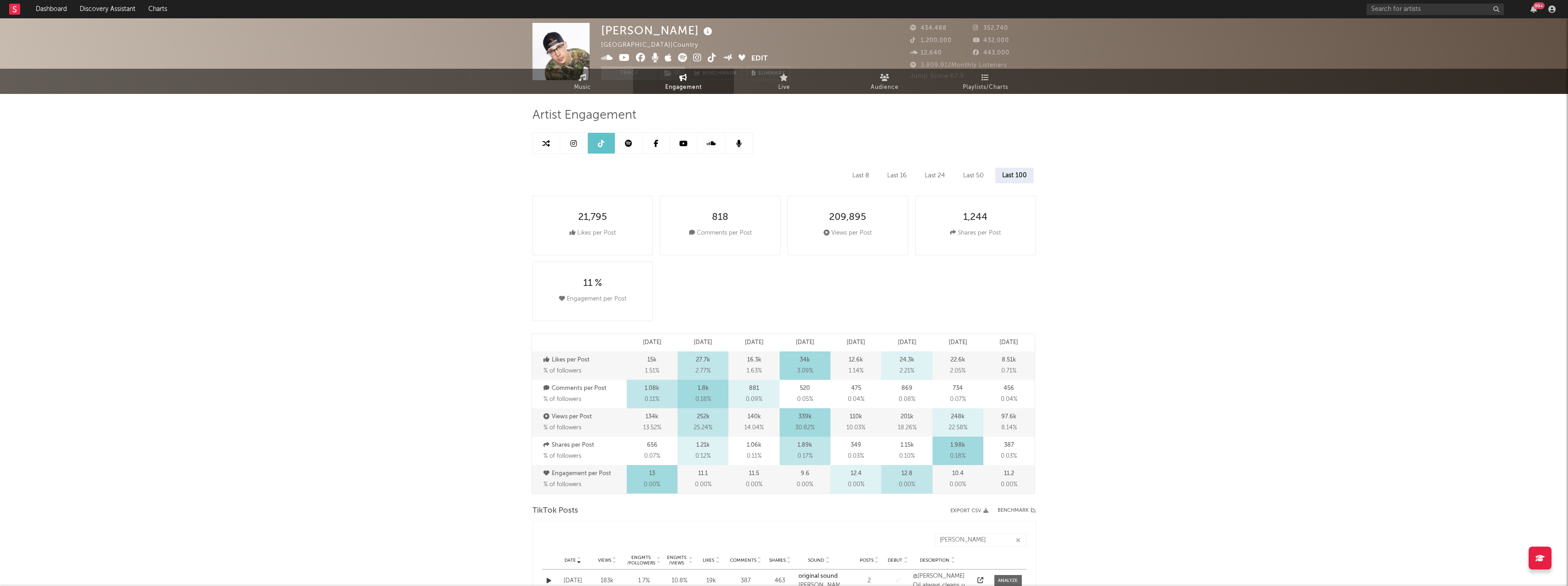
scroll to position [0, 0]
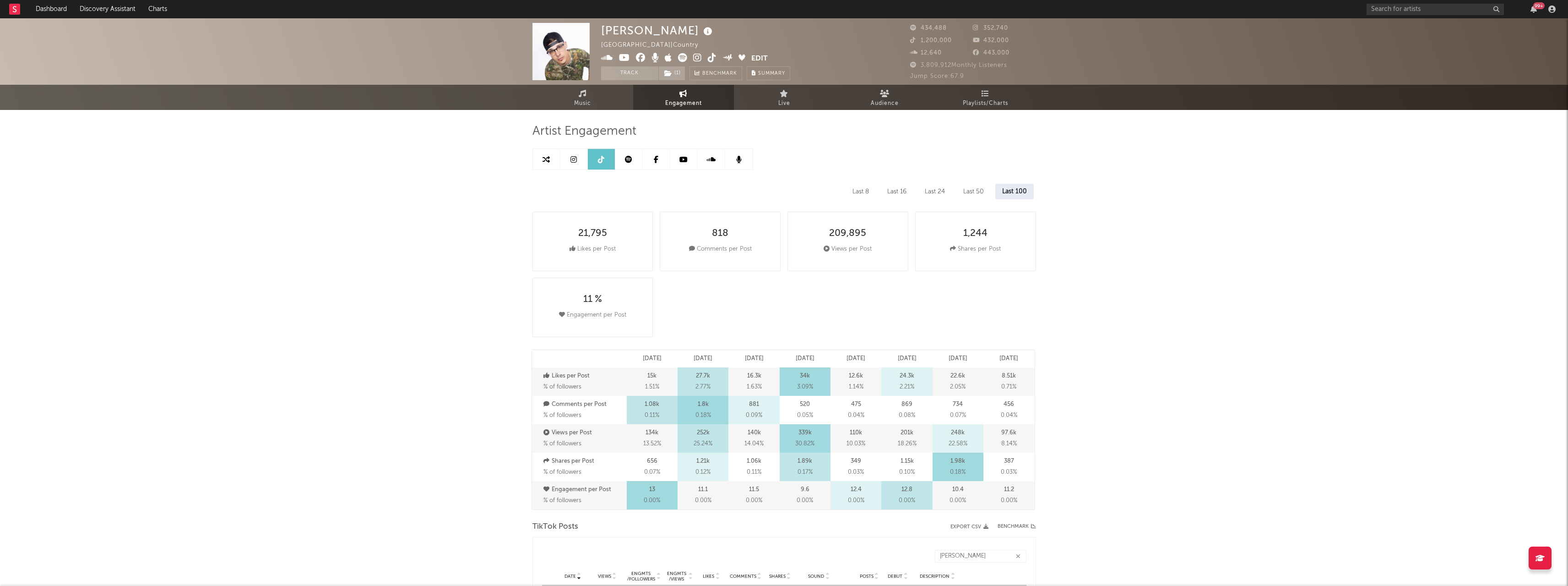
click at [578, 156] on link at bounding box center [574, 159] width 28 height 21
select select "6m"
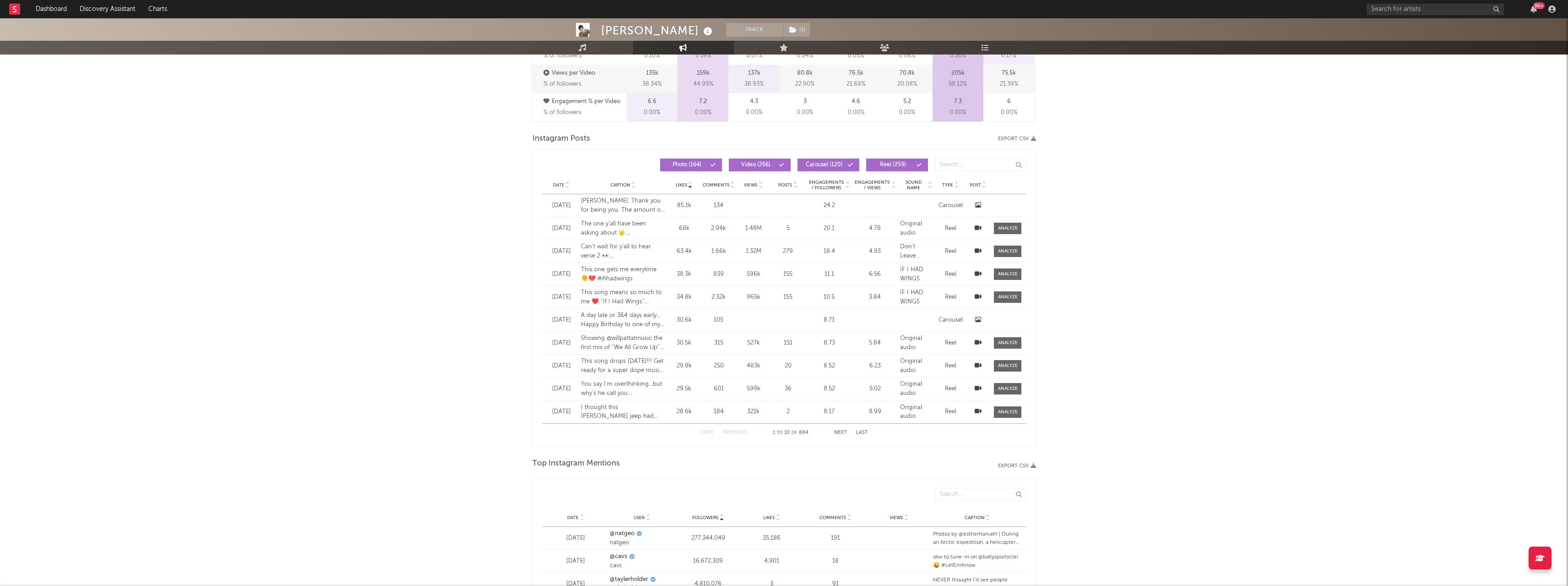
scroll to position [687, 0]
click at [565, 178] on icon at bounding box center [567, 180] width 4 height 4
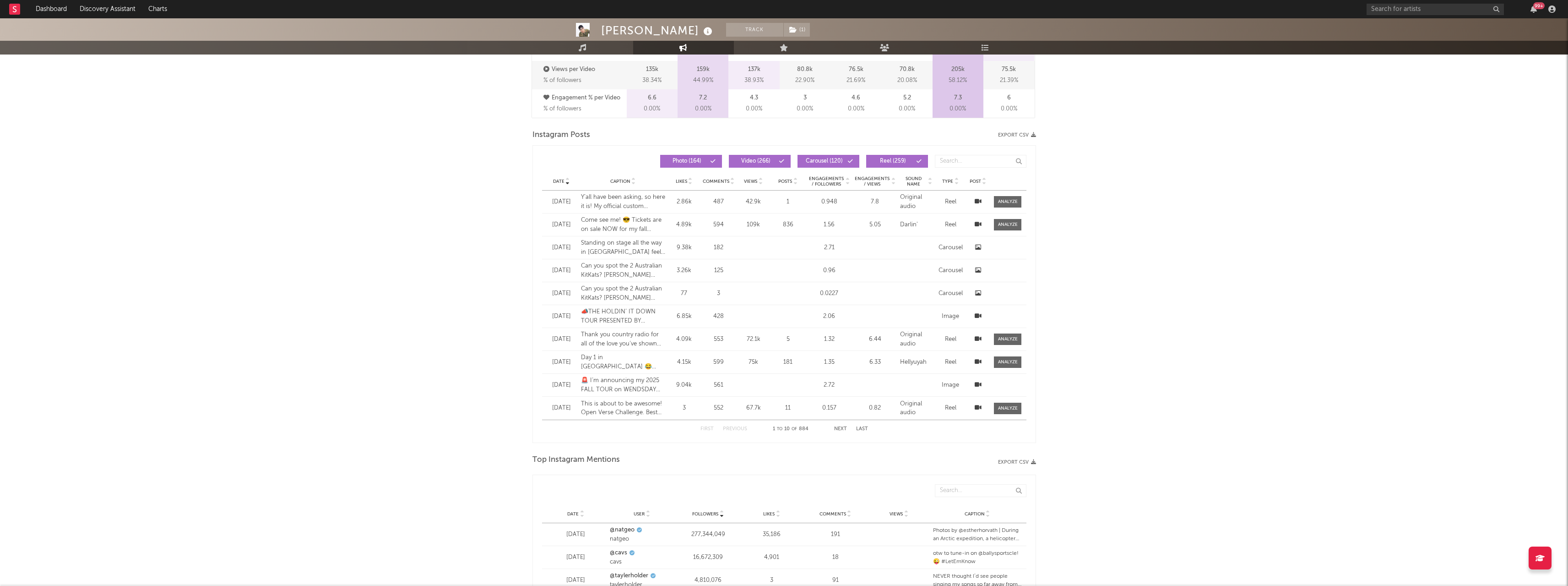
click at [740, 213] on div "Date [DATE] Caption Come see me! 😎 Tickets are on sale NOW for my fall Holdin’ …" at bounding box center [784, 224] width 484 height 23
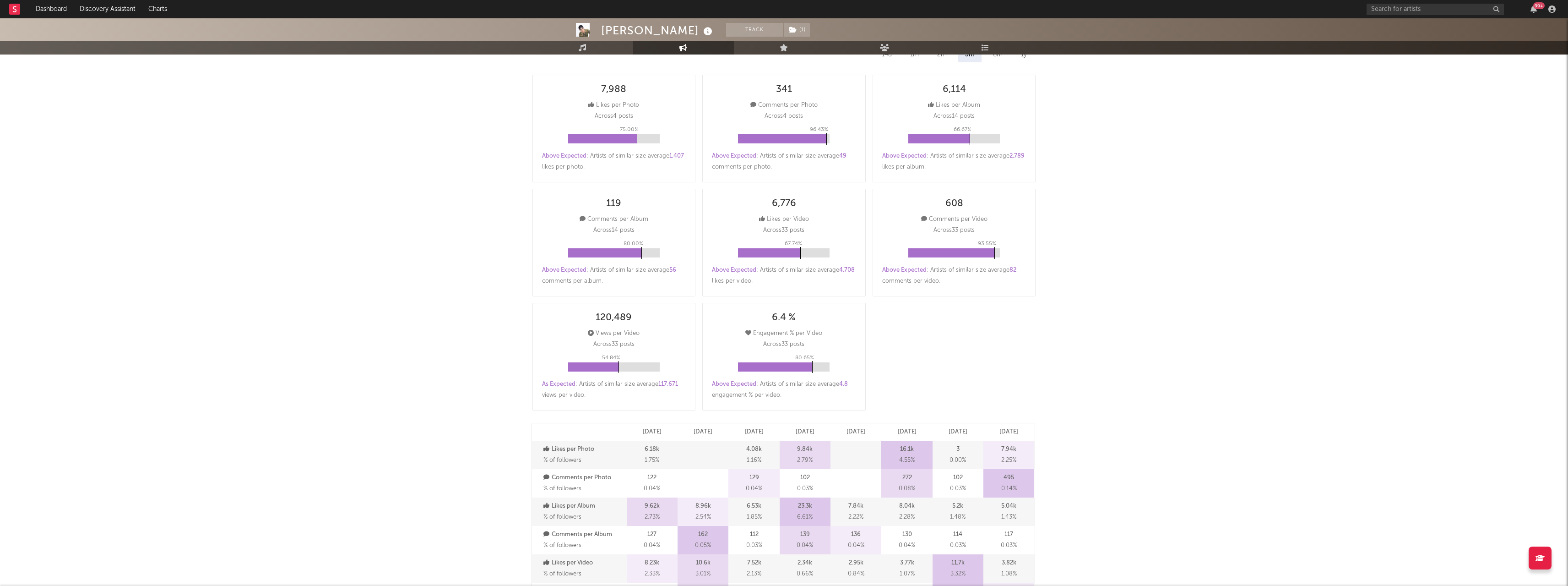
scroll to position [0, 0]
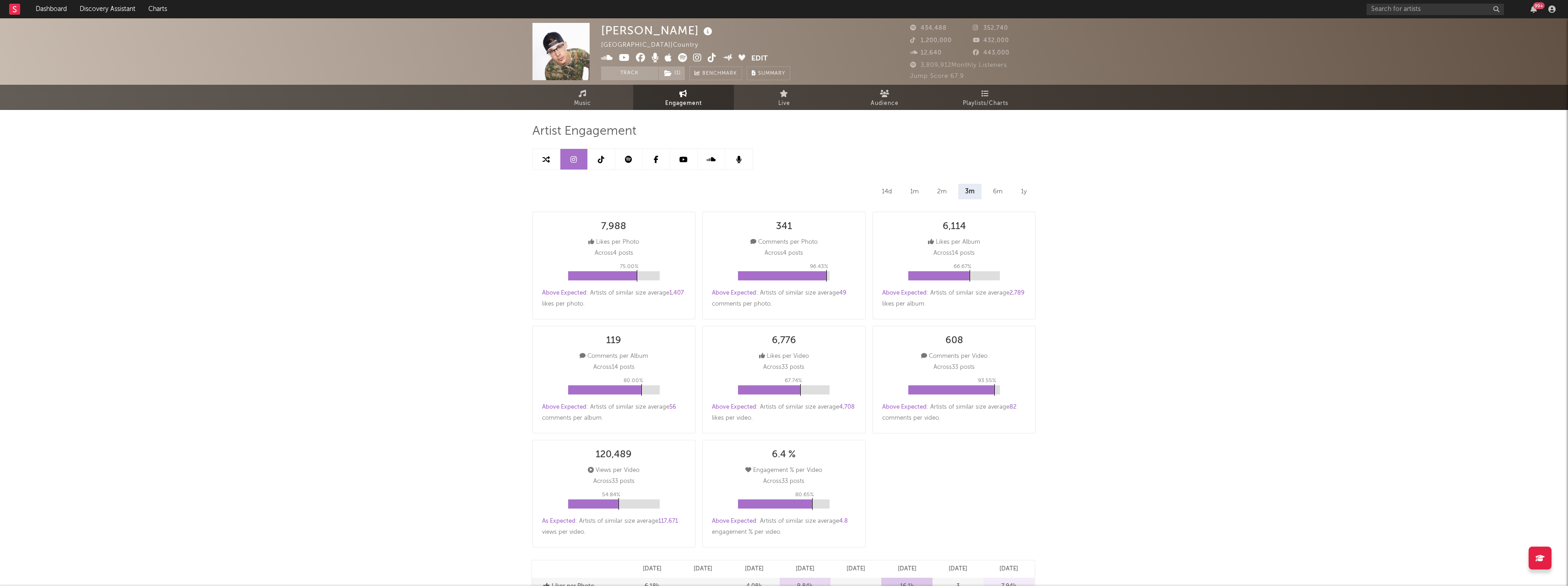
click at [604, 160] on link at bounding box center [602, 159] width 28 height 21
select select "6m"
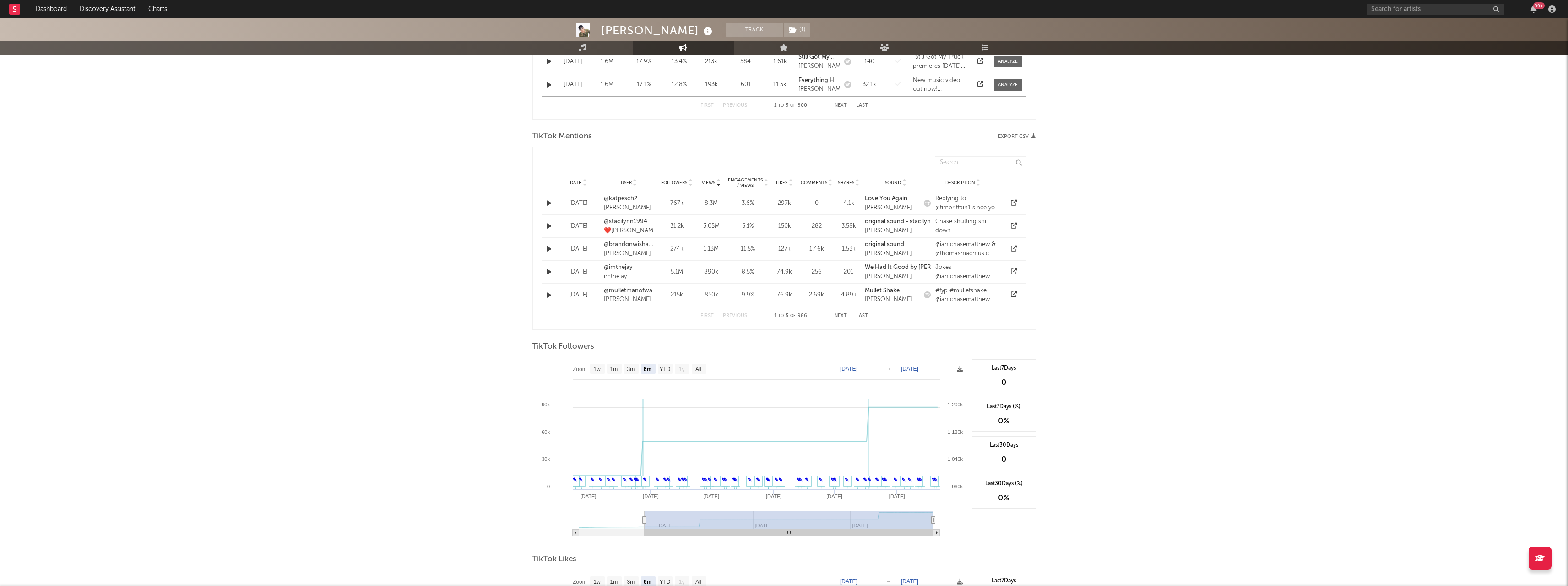
scroll to position [596, 0]
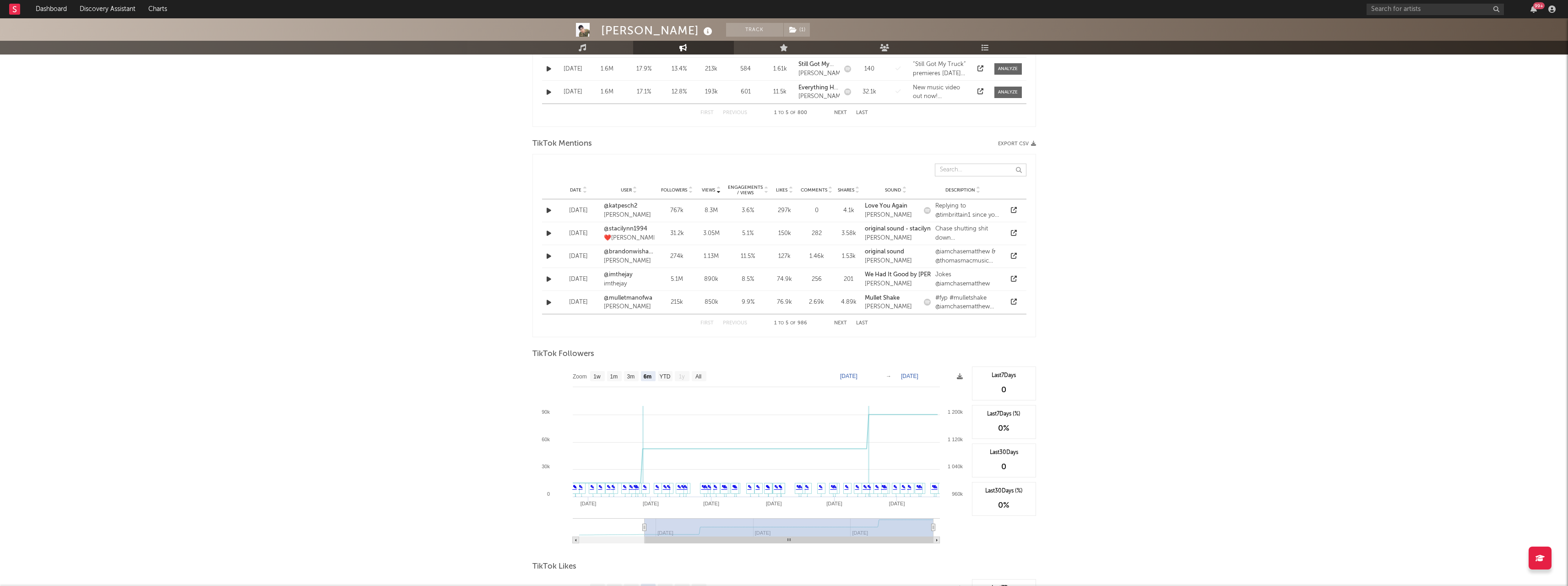
click at [963, 169] on input "text" at bounding box center [981, 169] width 92 height 13
type input "l"
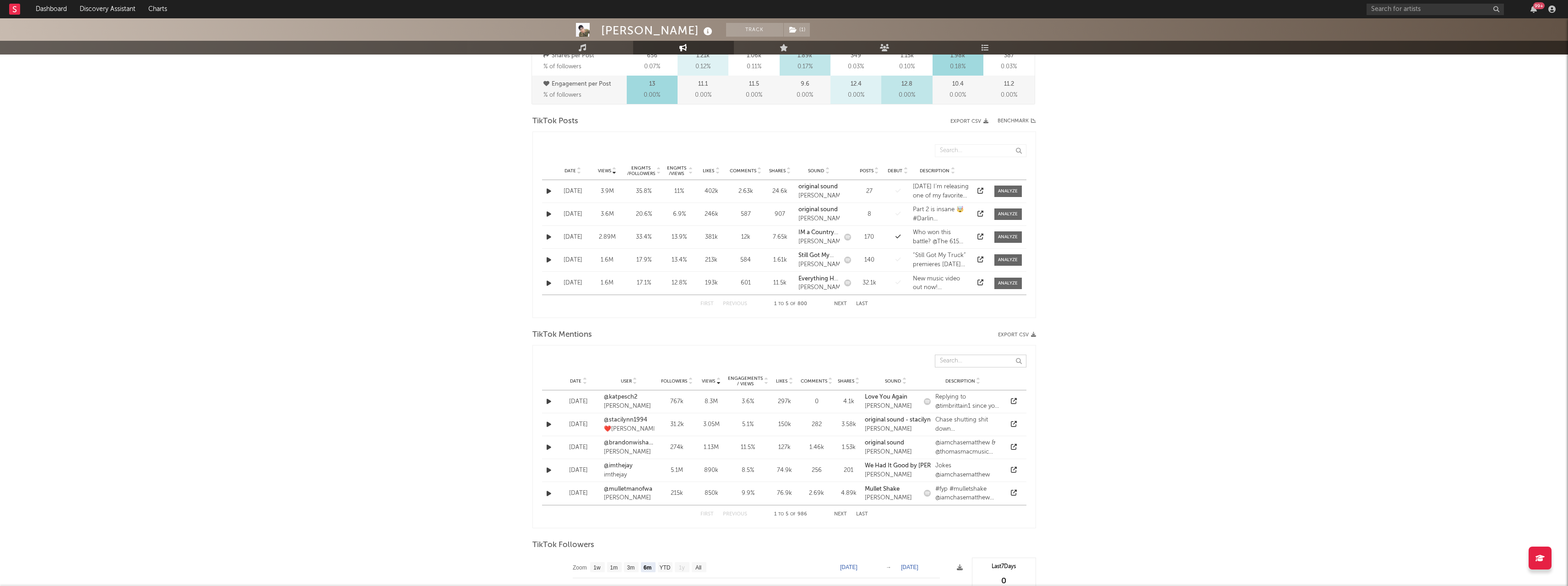
scroll to position [405, 0]
click at [951, 149] on input "text" at bounding box center [981, 151] width 92 height 13
type input "[PERSON_NAME]"
click at [573, 173] on span "Date" at bounding box center [570, 171] width 12 height 6
